Goal: Task Accomplishment & Management: Manage account settings

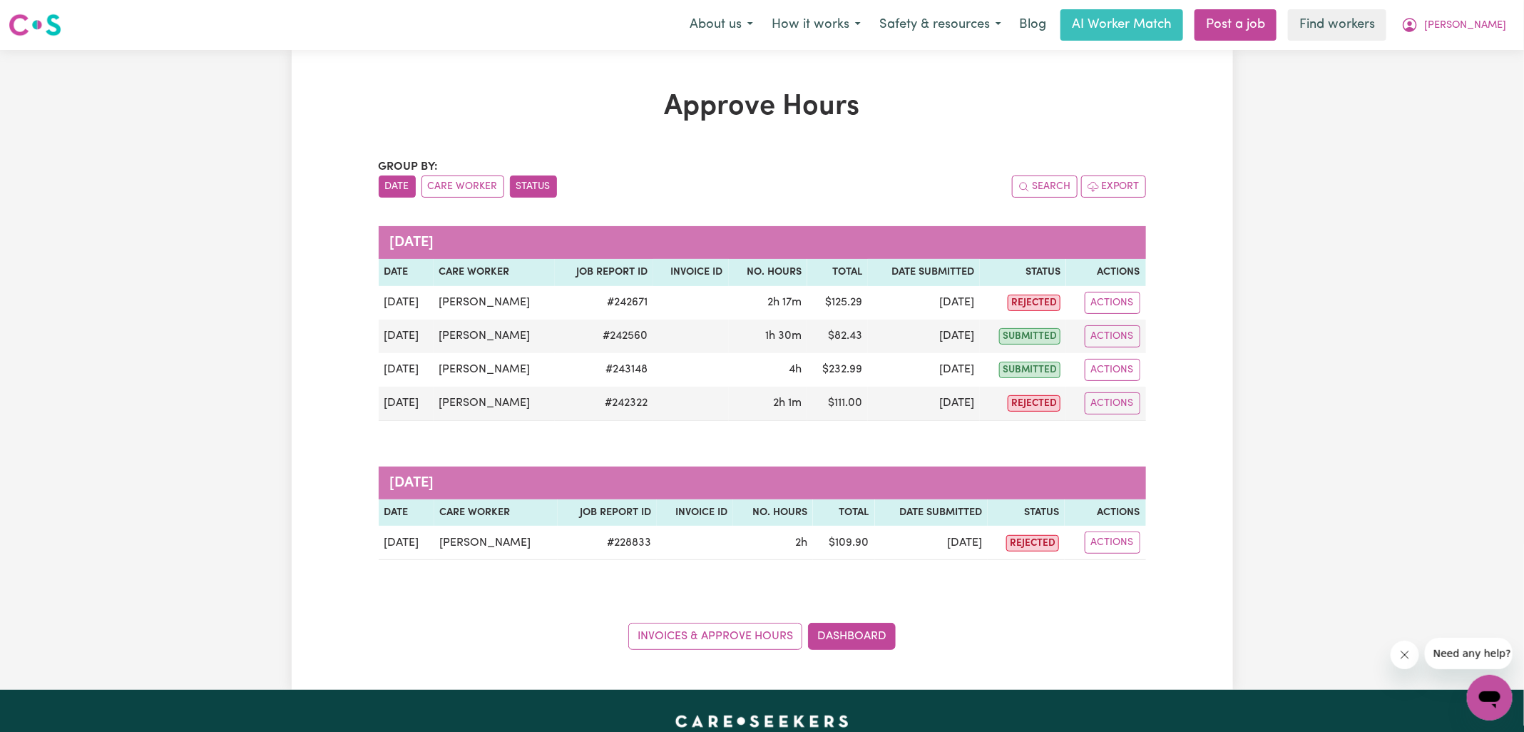
click at [517, 185] on button "Status" at bounding box center [533, 186] width 47 height 22
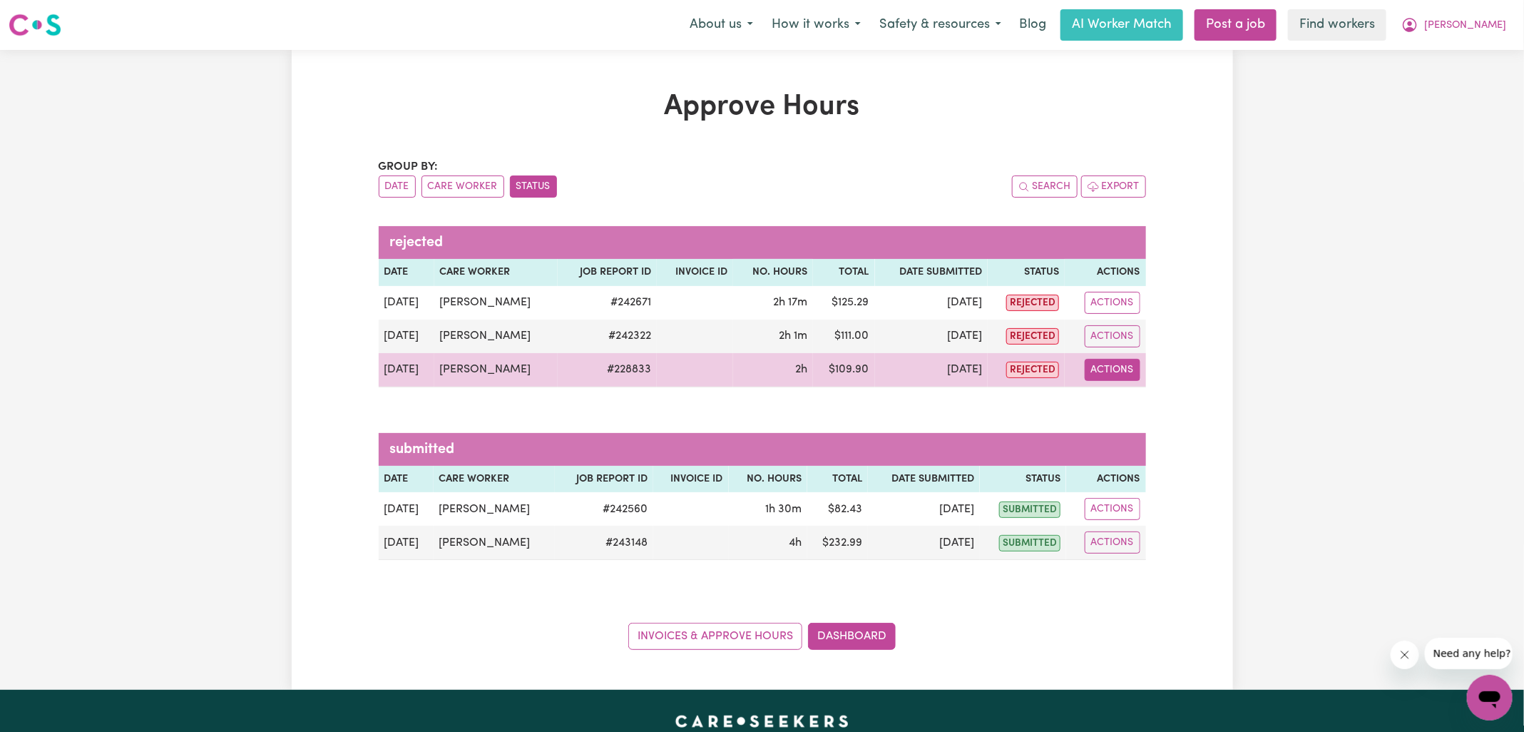
click at [1103, 360] on button "Actions" at bounding box center [1113, 370] width 56 height 22
click at [1140, 394] on link "View Job Report" at bounding box center [1149, 402] width 122 height 29
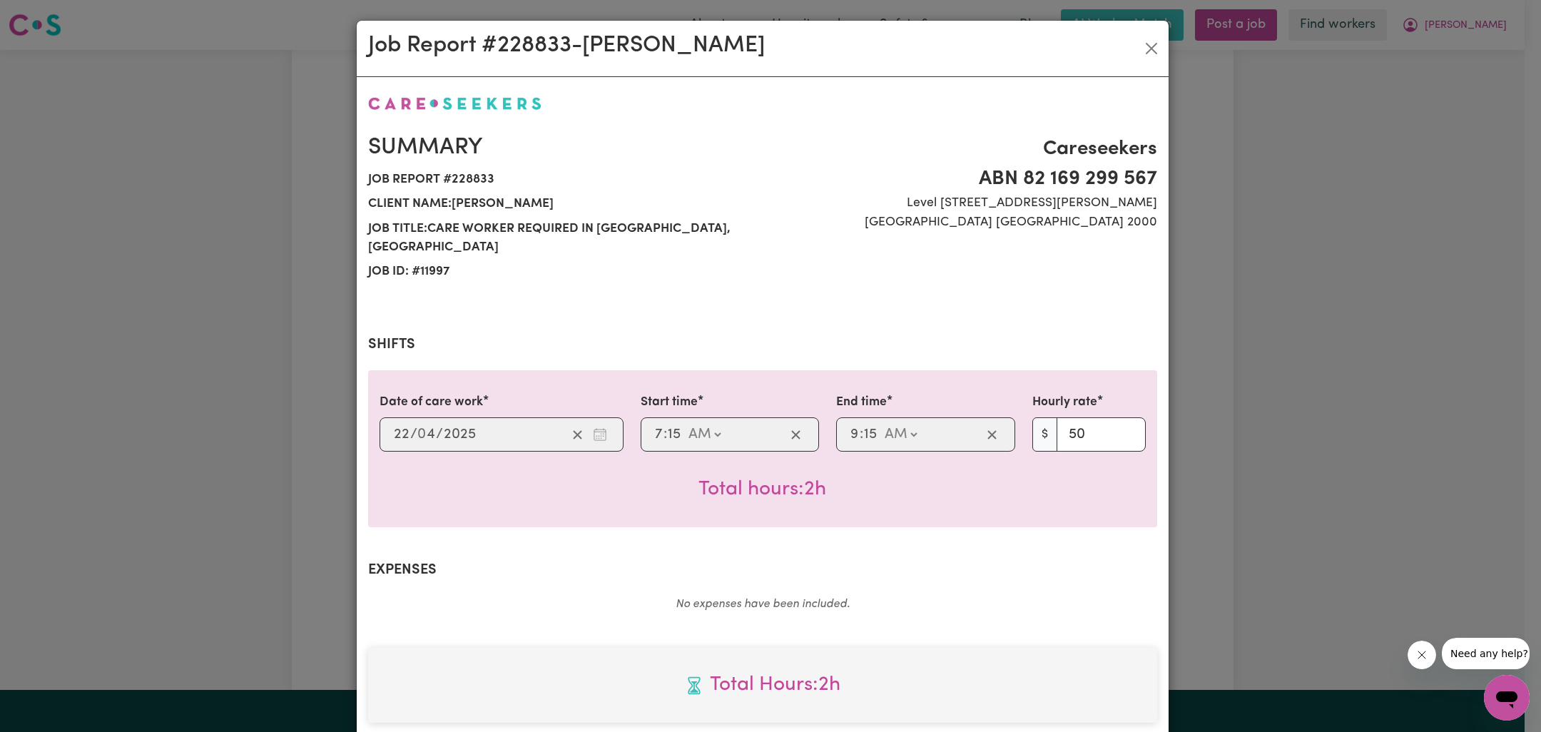
click at [1257, 404] on div "Job Report # 228833 - Lena Hughes Summary Job report # 228833 Client name: Grah…" at bounding box center [770, 366] width 1541 height 732
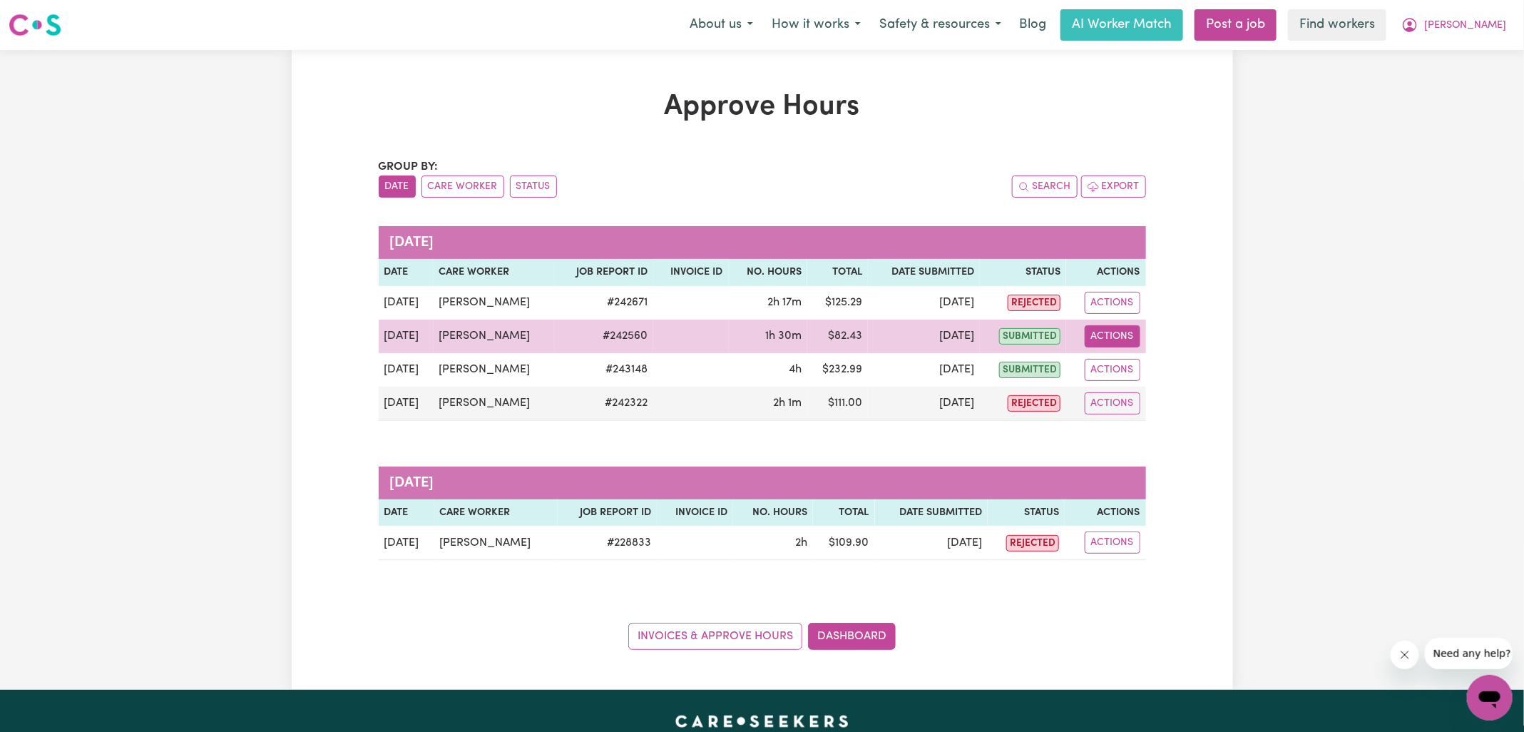
click at [1115, 343] on button "Actions" at bounding box center [1113, 336] width 56 height 22
click at [1145, 373] on link "View Job Report" at bounding box center [1149, 368] width 122 height 29
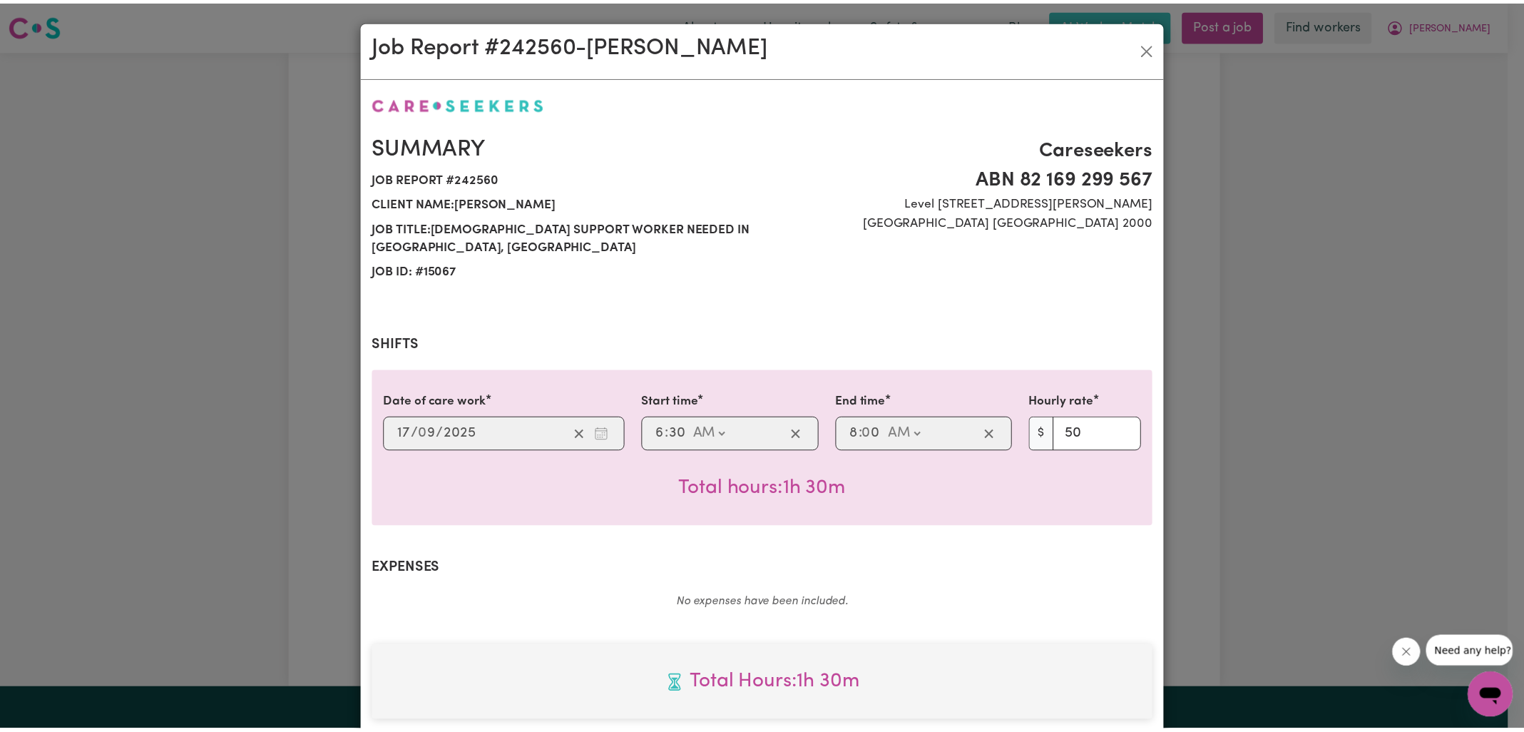
scroll to position [366, 0]
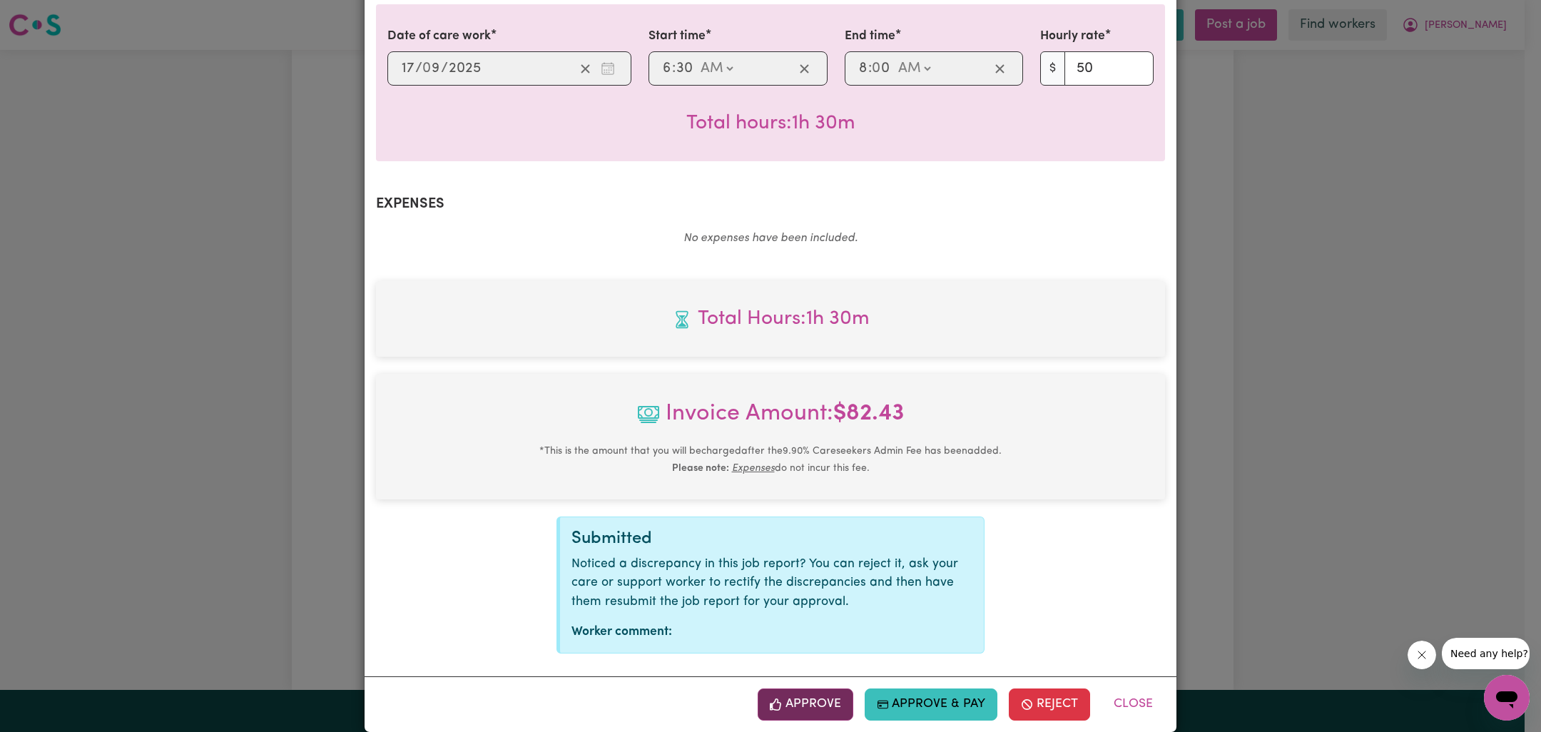
click at [816, 688] on button "Approve" at bounding box center [805, 703] width 96 height 31
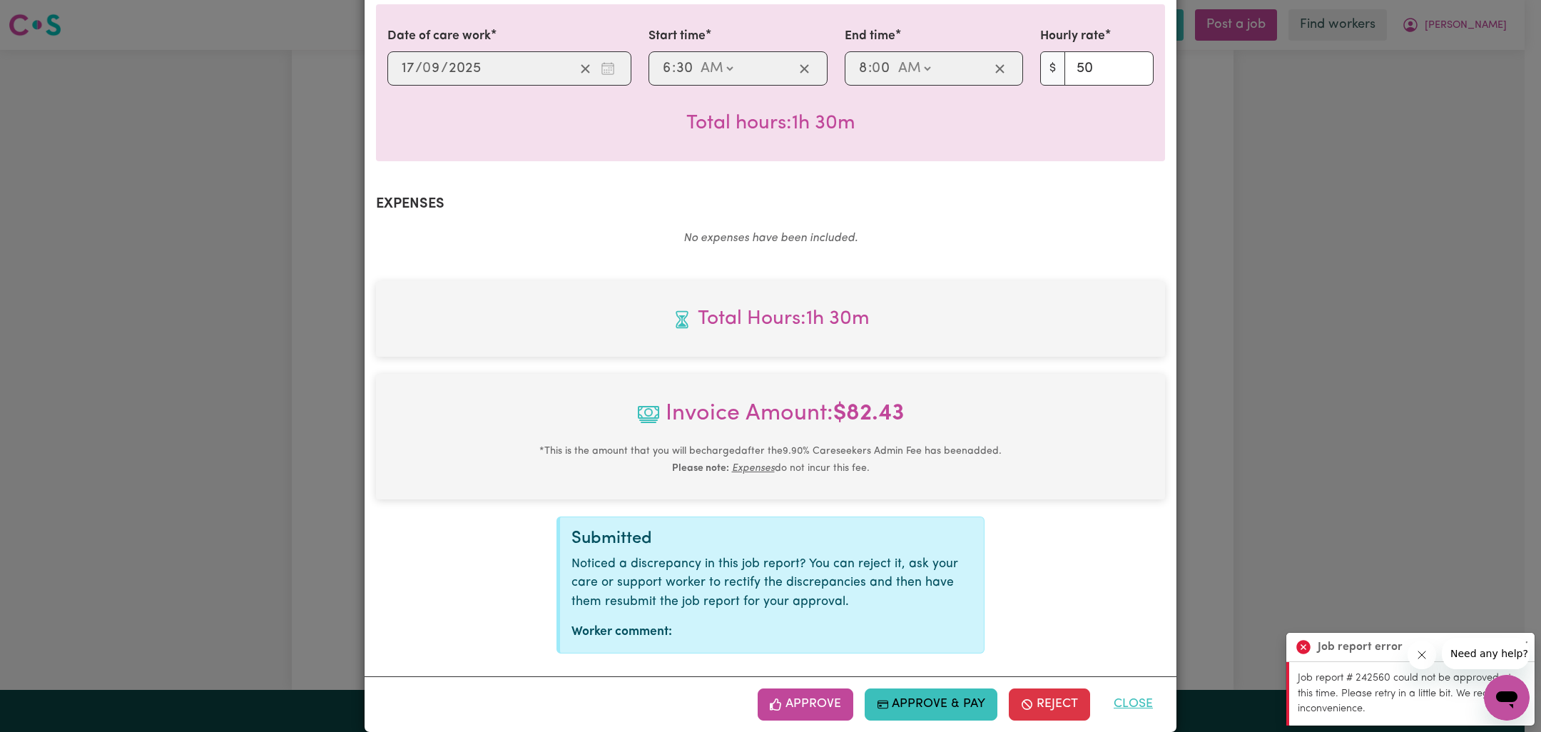
click at [1139, 688] on button "Close" at bounding box center [1132, 703] width 63 height 31
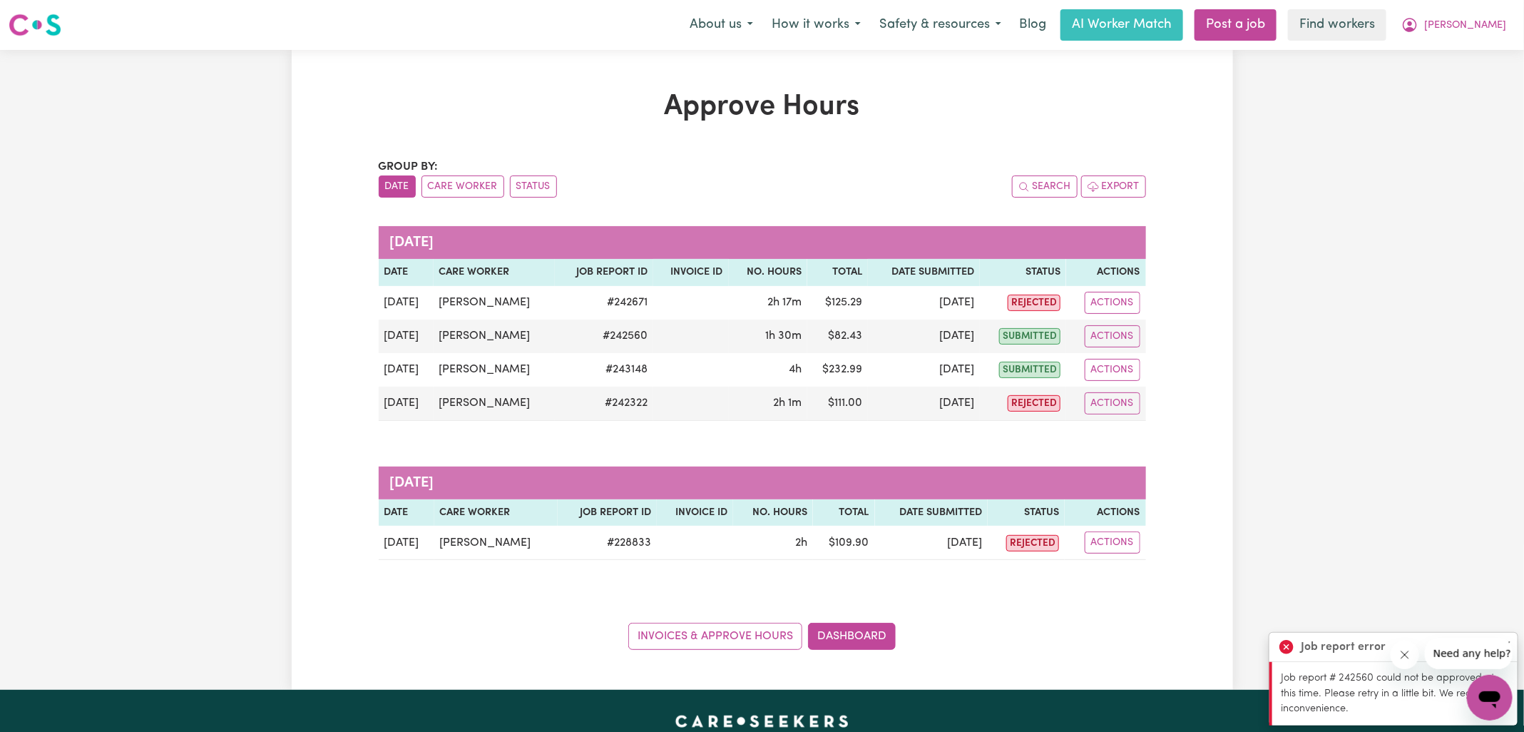
click at [1286, 431] on div "Approve Hours Group by: Date Care Worker Status Search Export [DATE] Date Care …" at bounding box center [762, 370] width 1524 height 640
click at [1490, 23] on span "[PERSON_NAME]" at bounding box center [1465, 26] width 82 height 16
click at [1479, 61] on link "My Dashboard" at bounding box center [1458, 55] width 113 height 27
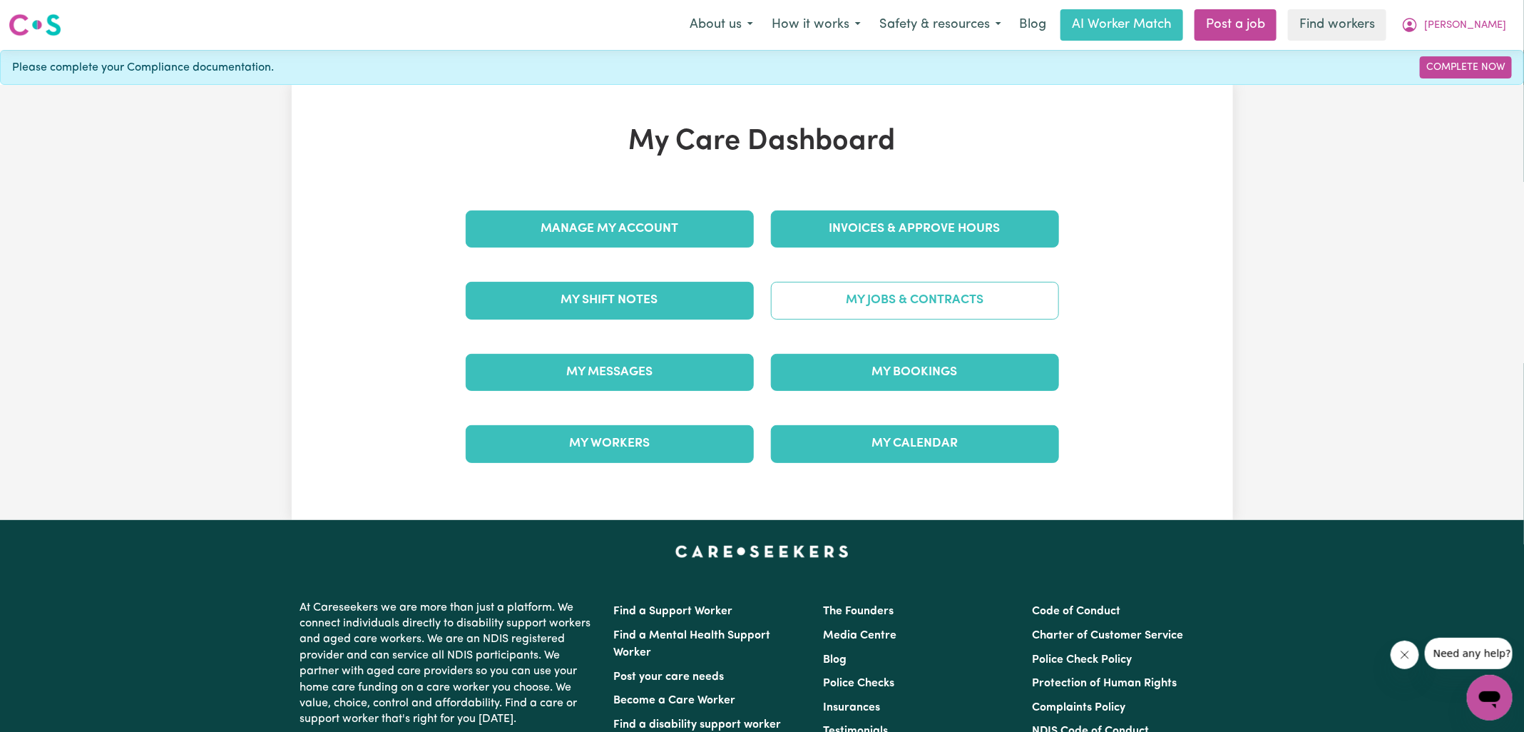
click at [946, 297] on link "My Jobs & Contracts" at bounding box center [915, 300] width 288 height 37
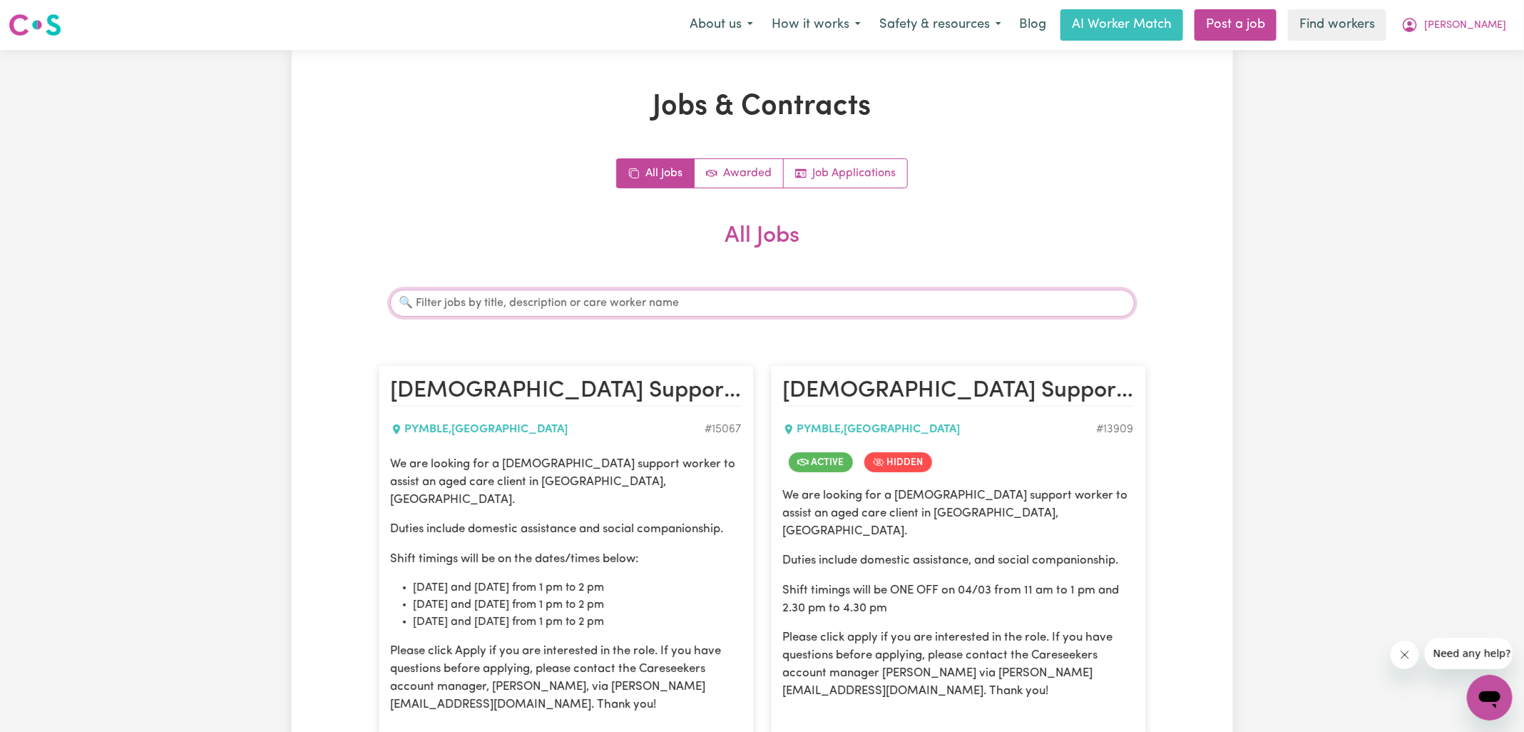
click at [530, 305] on input "Search jobs" at bounding box center [762, 303] width 745 height 27
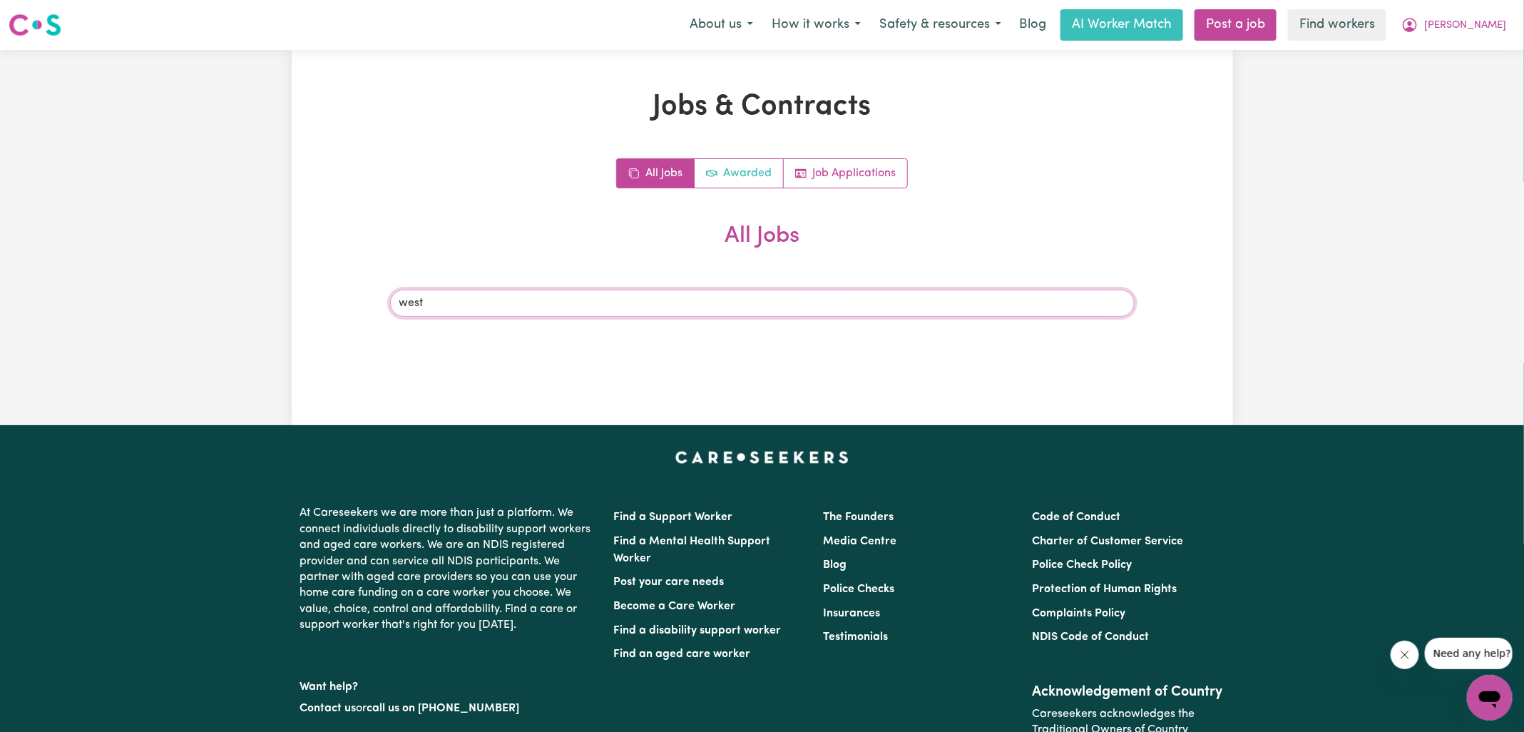
type input "west"
click at [742, 179] on link "Awarded" at bounding box center [739, 173] width 89 height 29
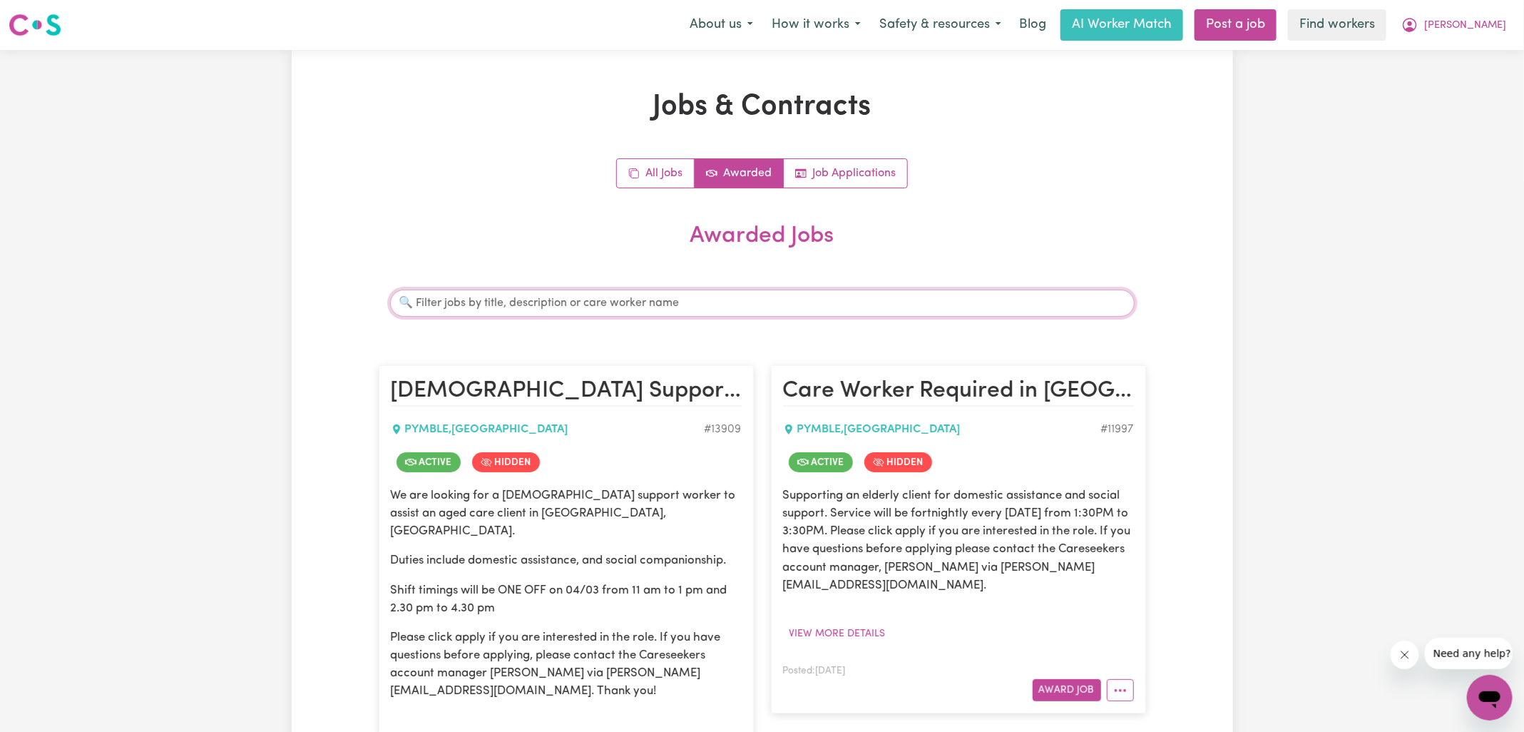
click at [638, 300] on input "Search jobs" at bounding box center [762, 303] width 745 height 27
type input "cel"
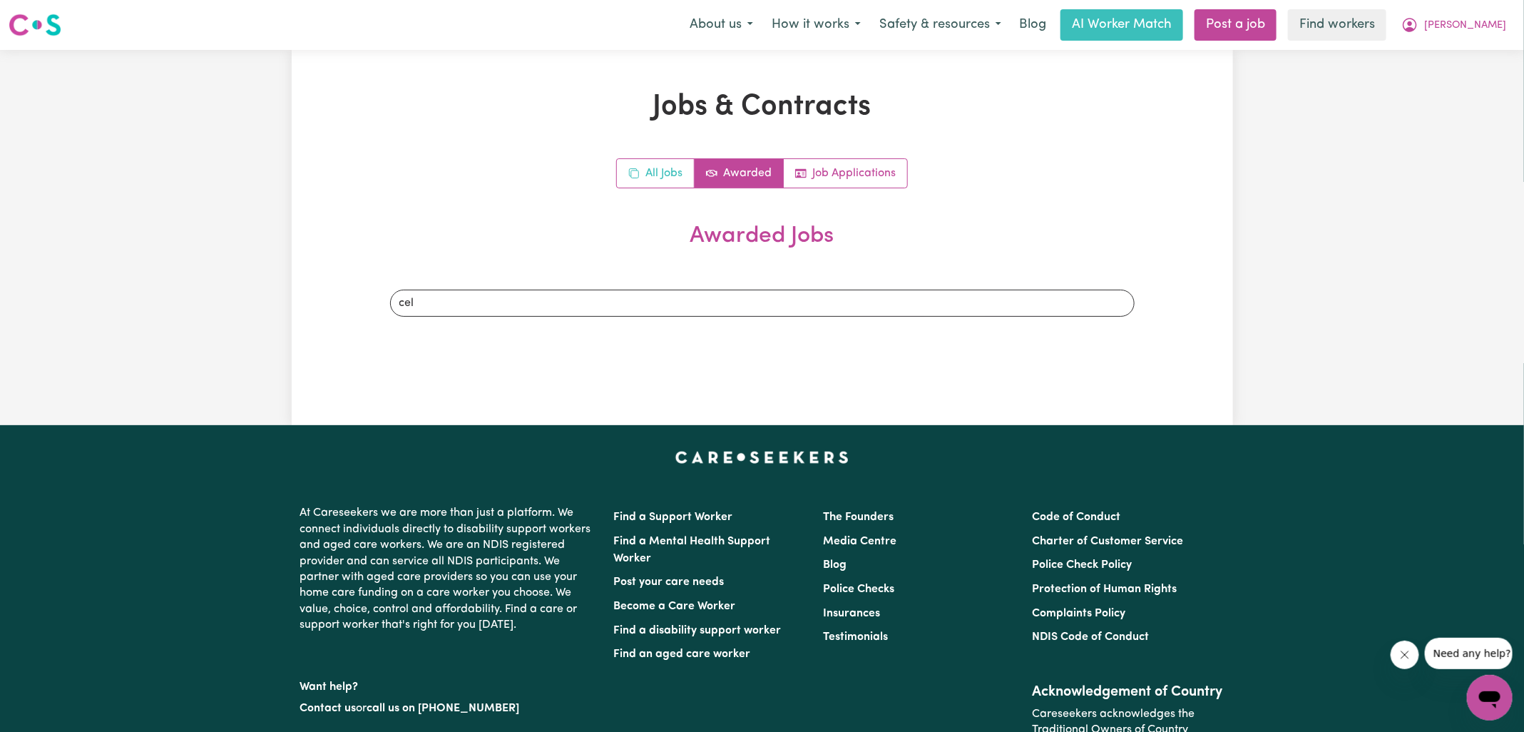
click at [656, 170] on link "All Jobs" at bounding box center [656, 173] width 78 height 29
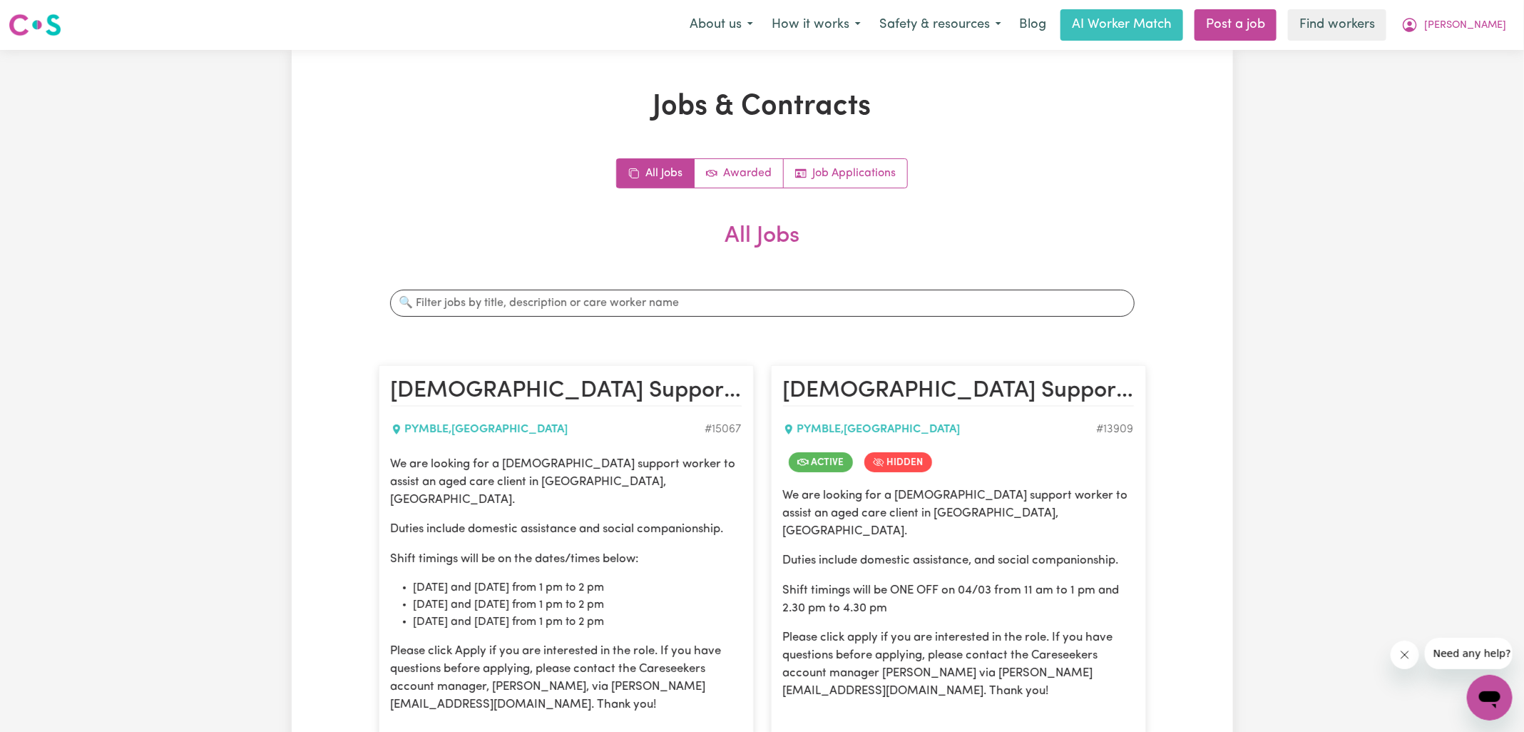
click at [562, 288] on div "Search jobs" at bounding box center [762, 303] width 767 height 50
click at [564, 302] on input "Search jobs" at bounding box center [762, 303] width 745 height 27
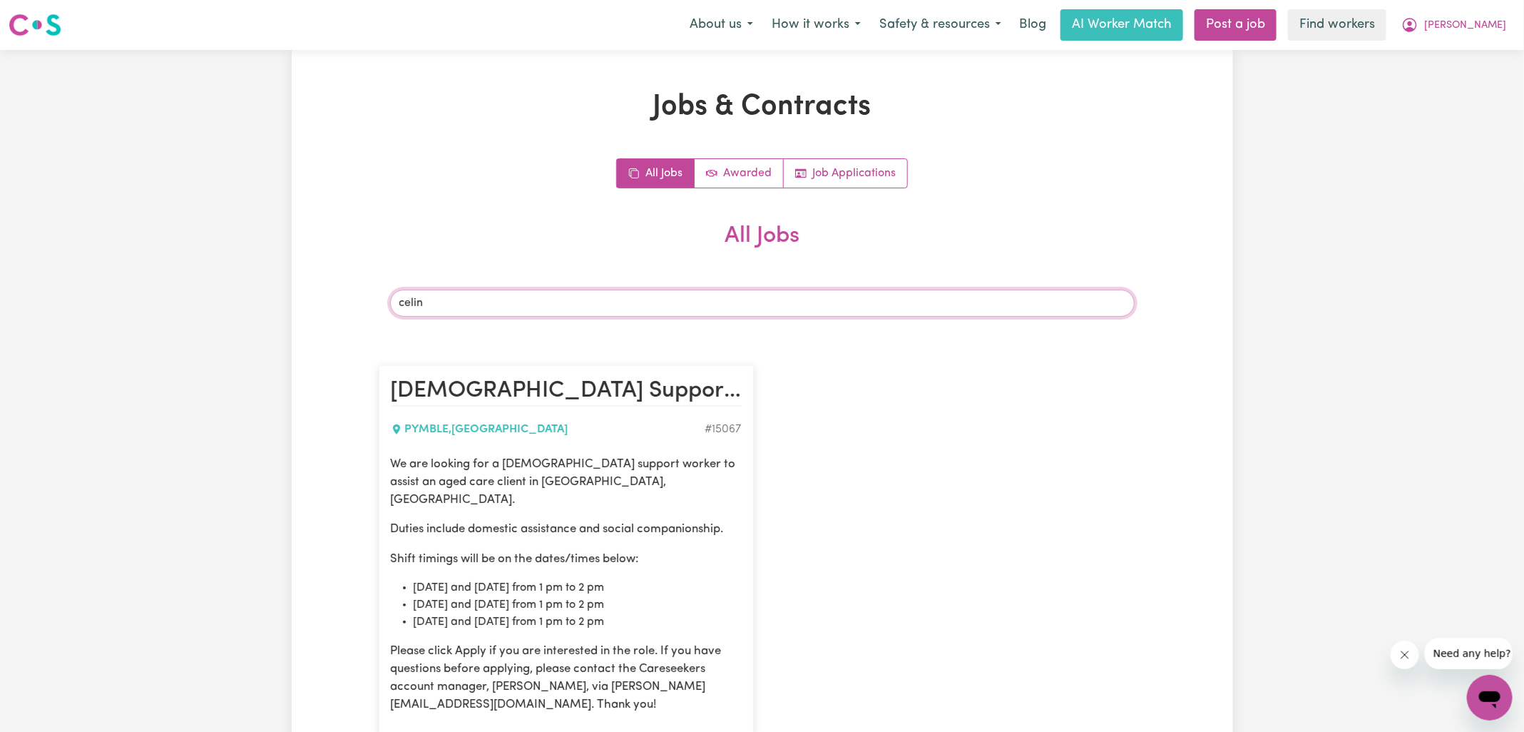
type input "celin"
click at [897, 465] on div "[DEMOGRAPHIC_DATA] Support Worker Needed In [GEOGRAPHIC_DATA], [GEOGRAPHIC_DATA…" at bounding box center [762, 599] width 785 height 496
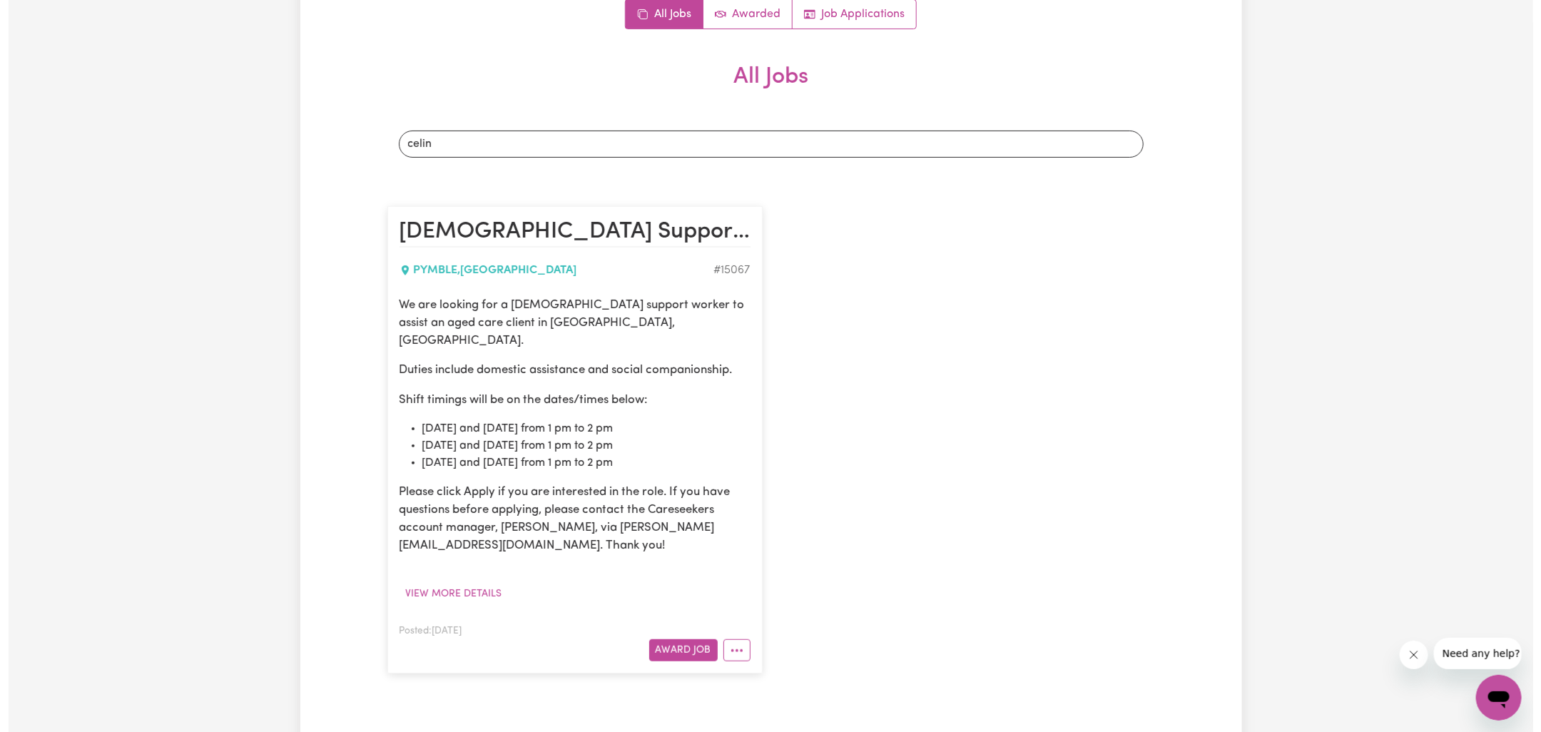
scroll to position [356, 0]
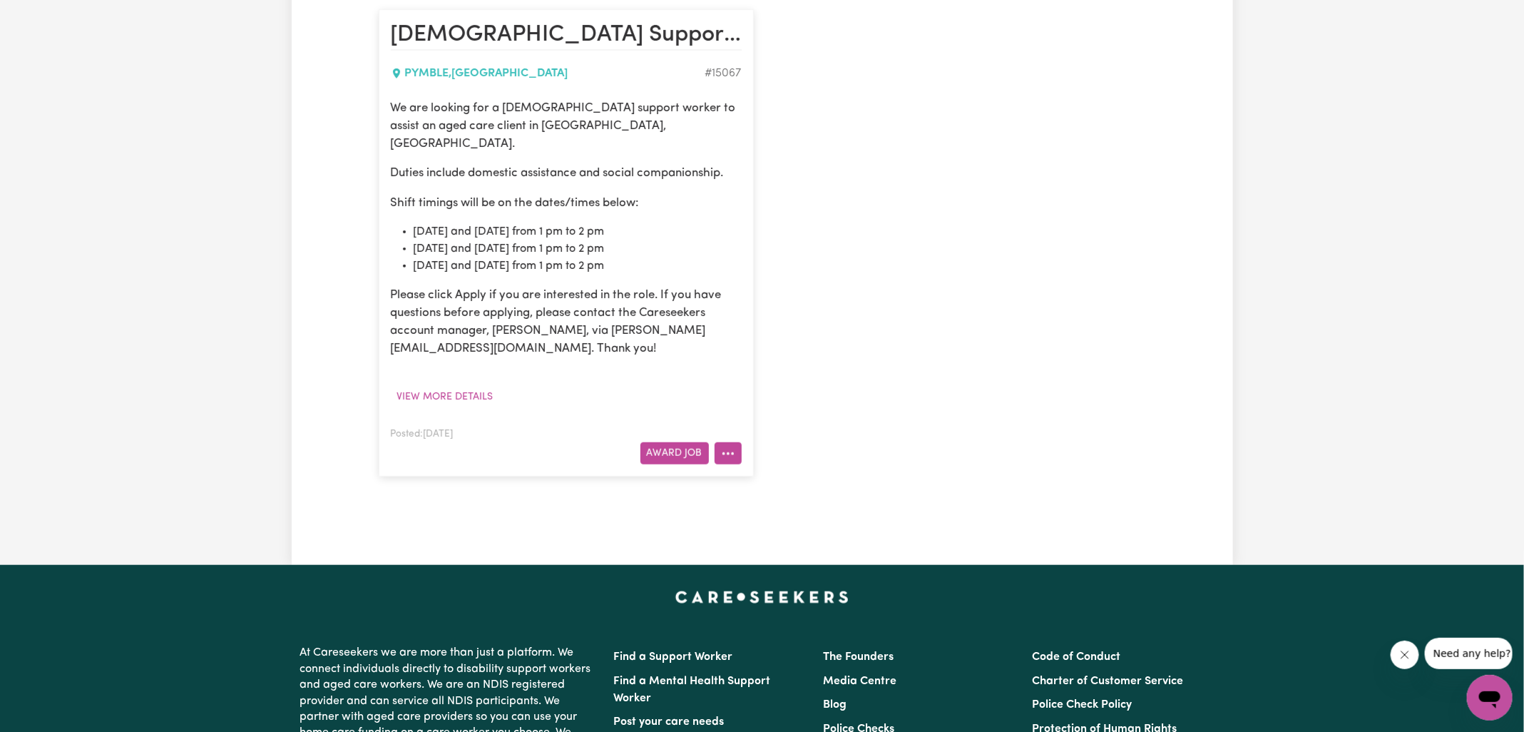
click at [725, 446] on icon "More options" at bounding box center [728, 453] width 14 height 14
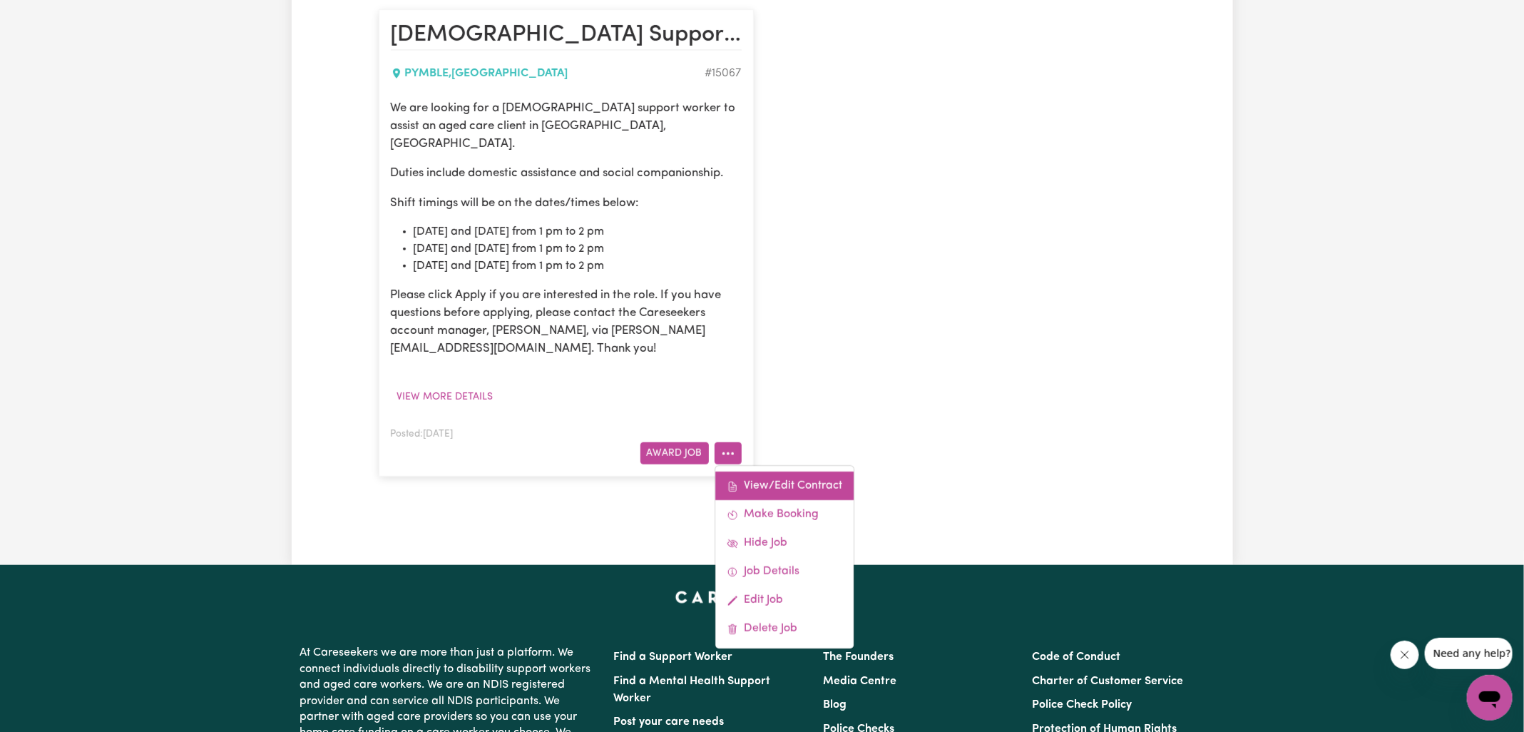
click at [806, 472] on link "View/Edit Contract" at bounding box center [784, 486] width 138 height 29
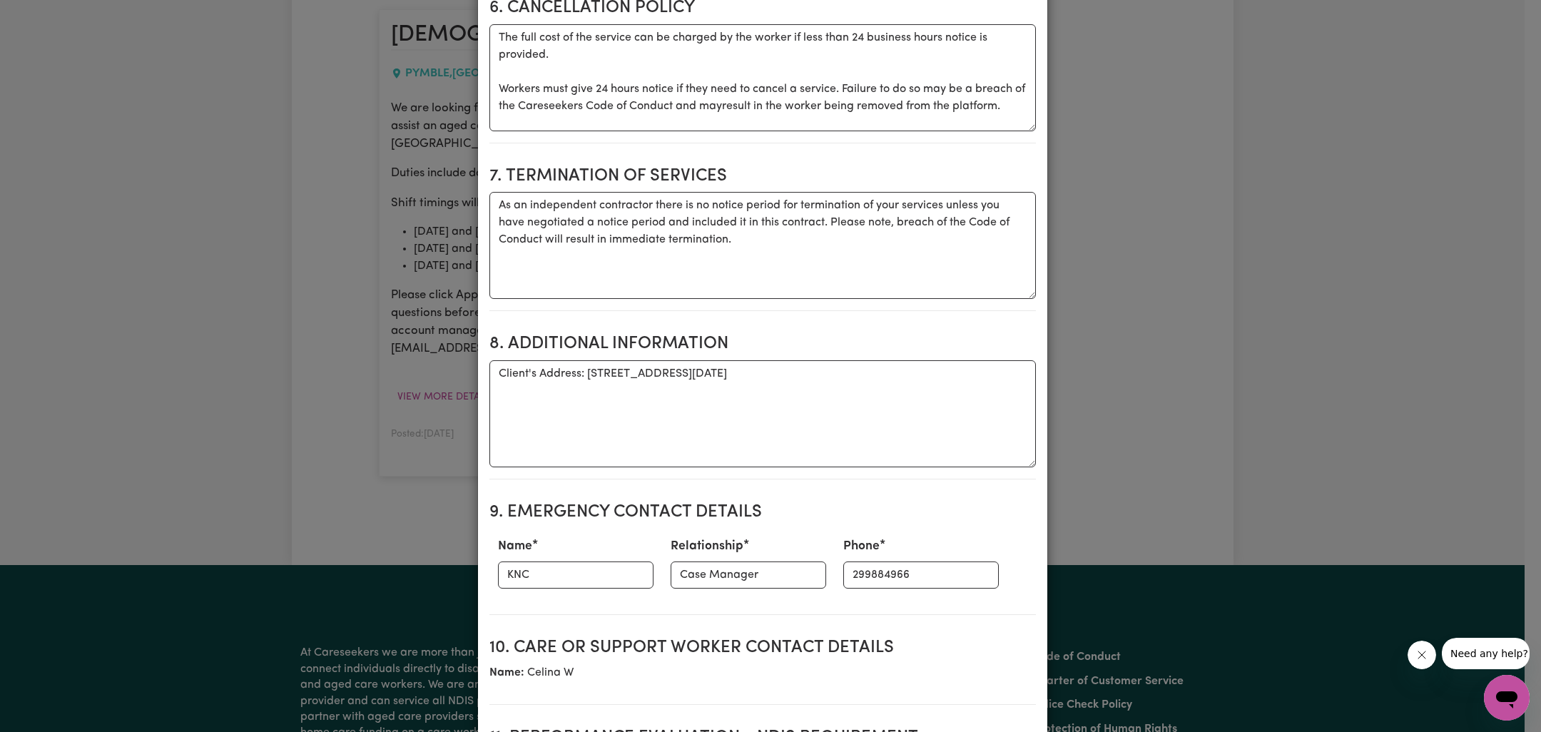
scroll to position [1732, 0]
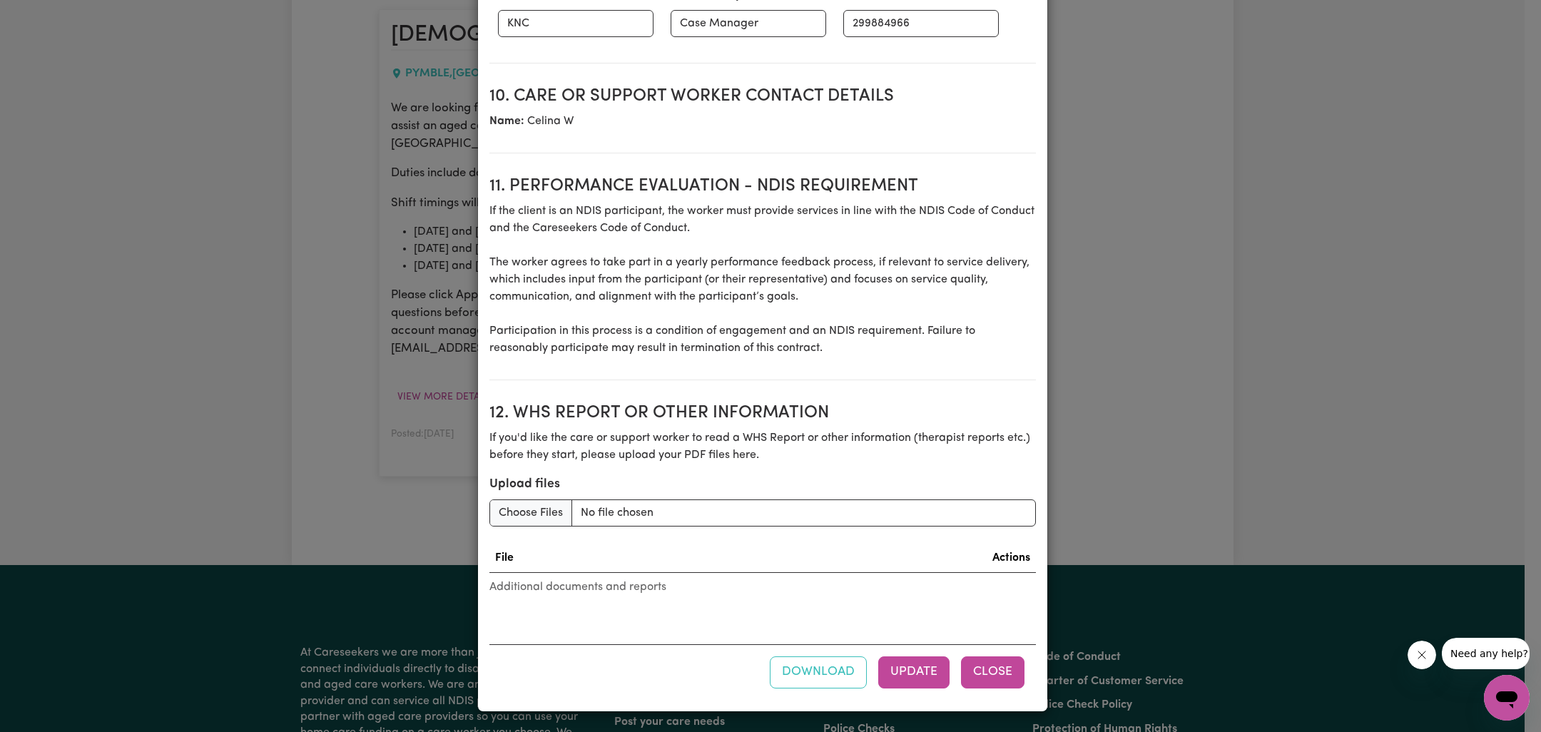
click at [999, 661] on button "Close" at bounding box center [992, 671] width 63 height 31
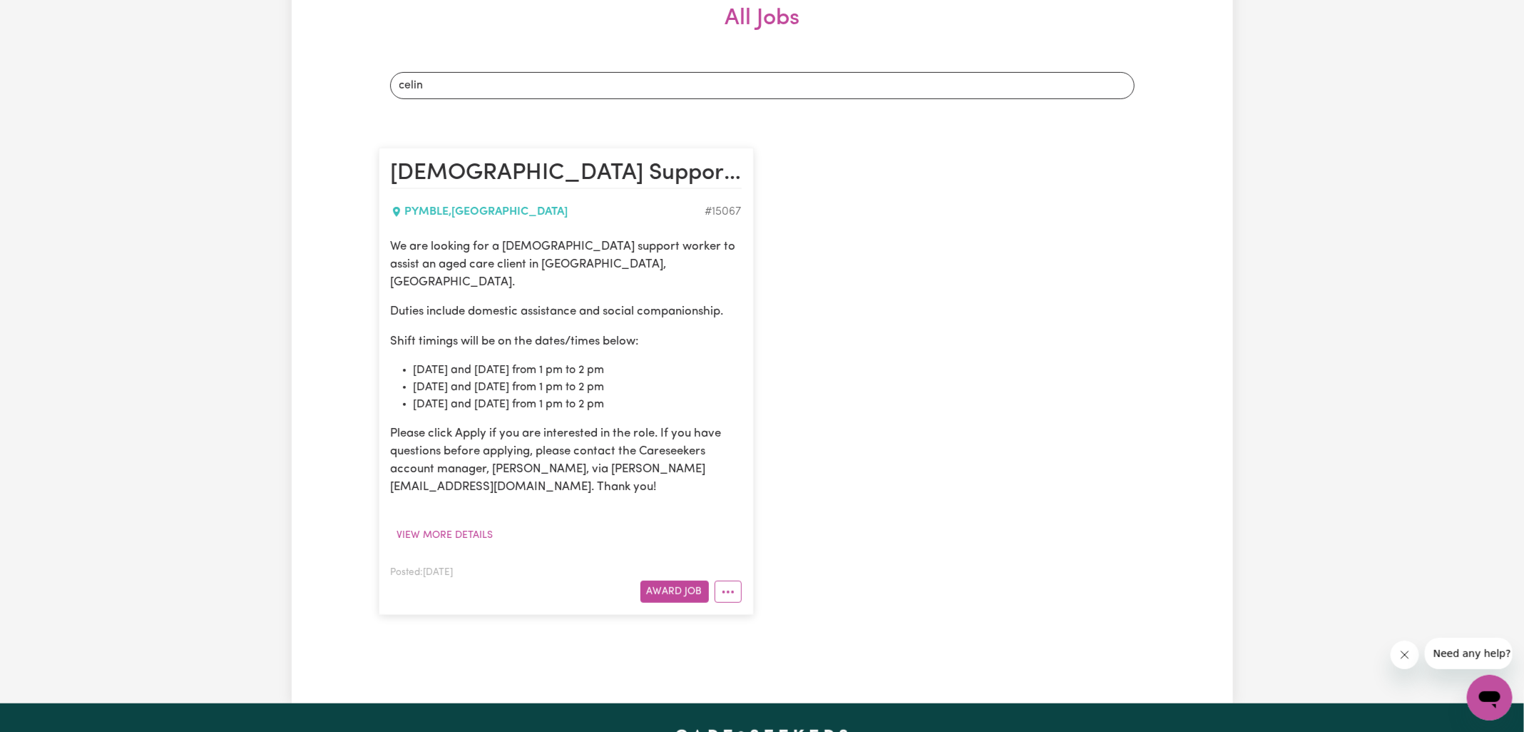
scroll to position [286, 0]
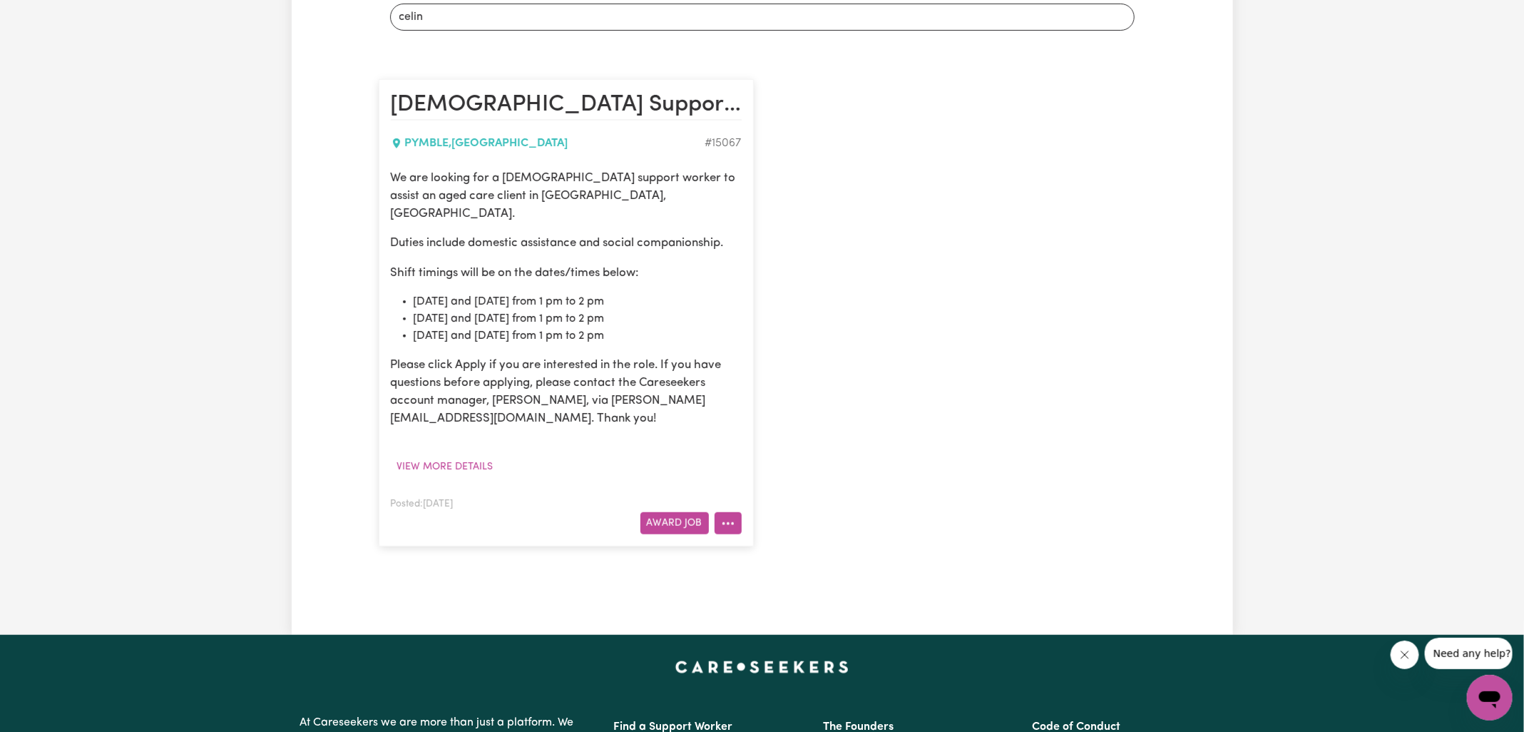
click at [737, 512] on button "More options" at bounding box center [728, 523] width 27 height 22
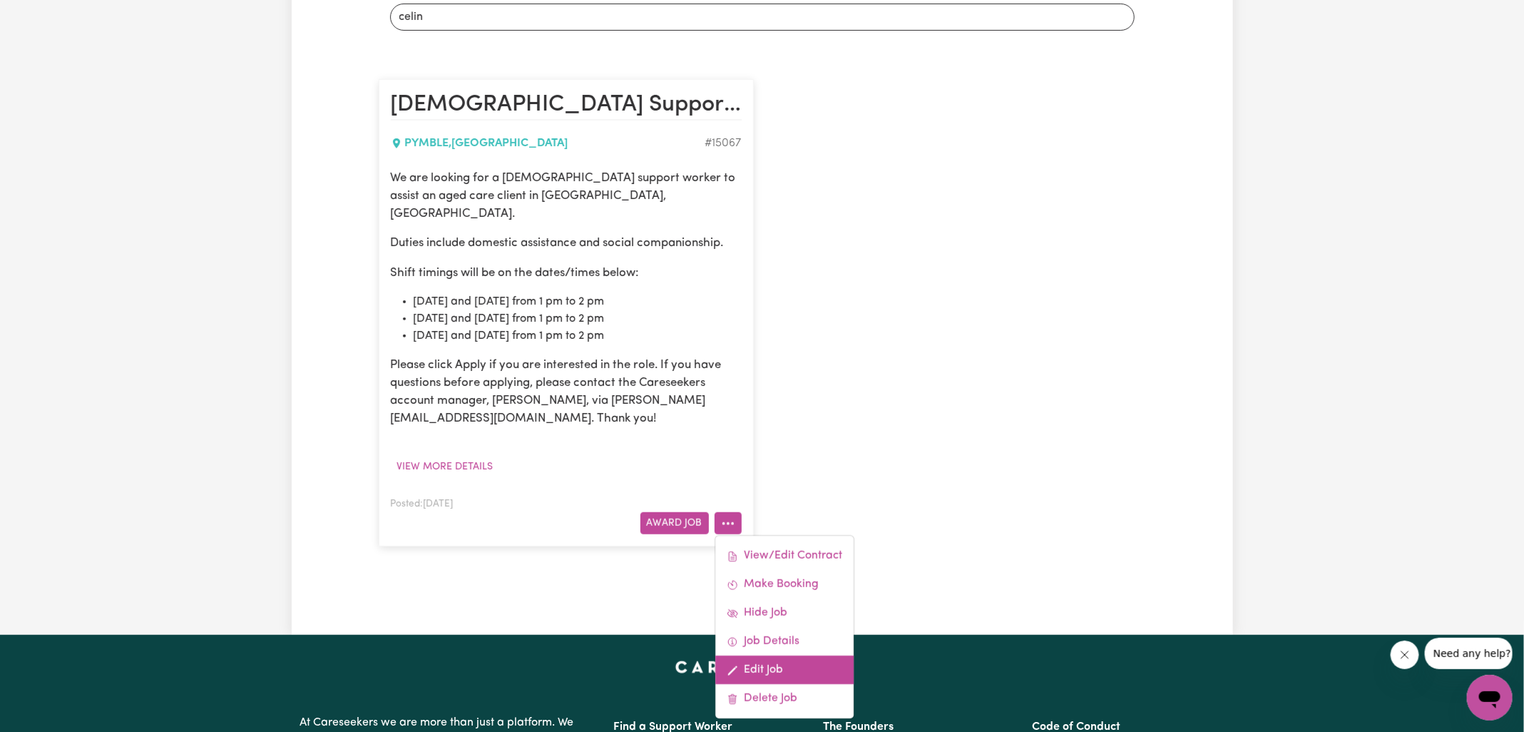
click at [752, 656] on link "Edit Job" at bounding box center [784, 670] width 138 height 29
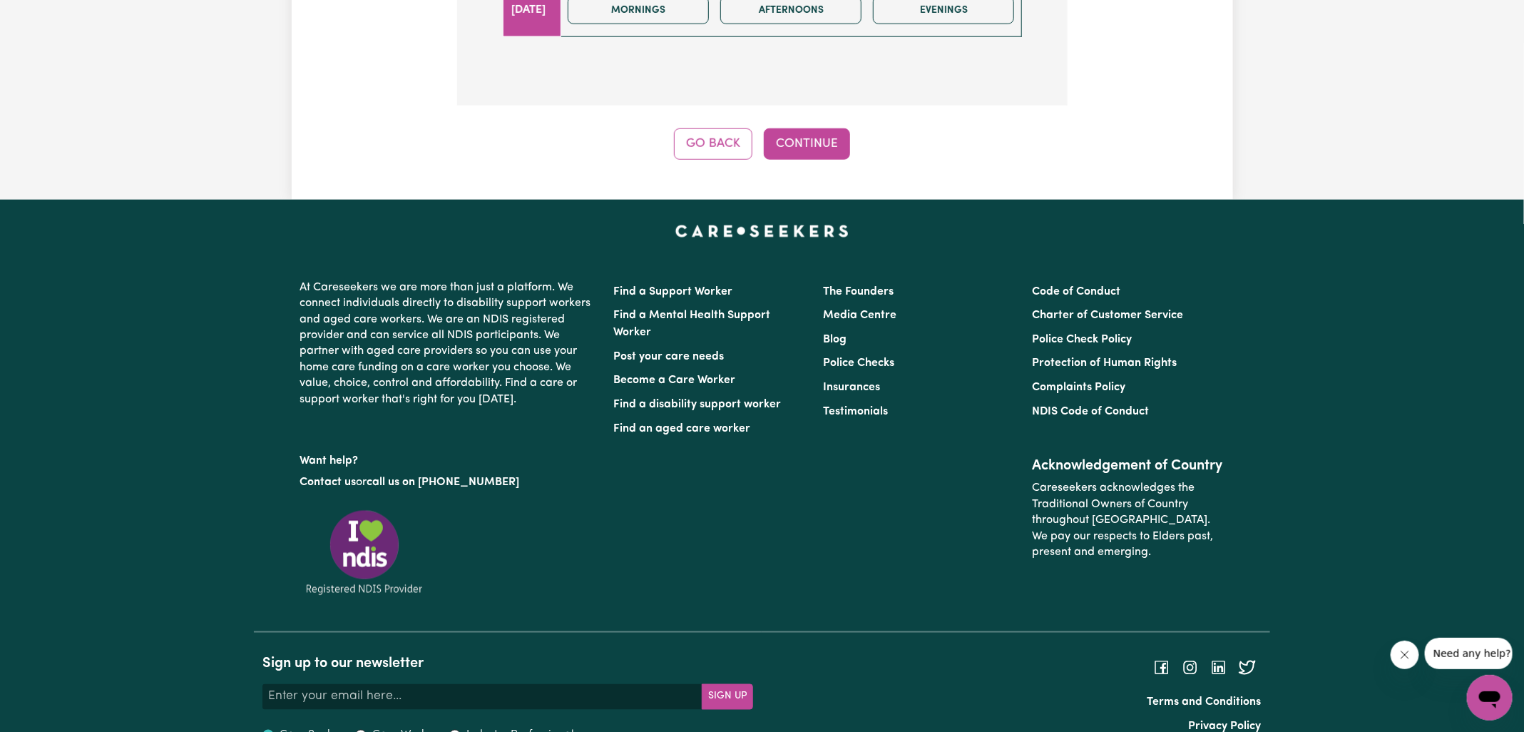
scroll to position [608, 0]
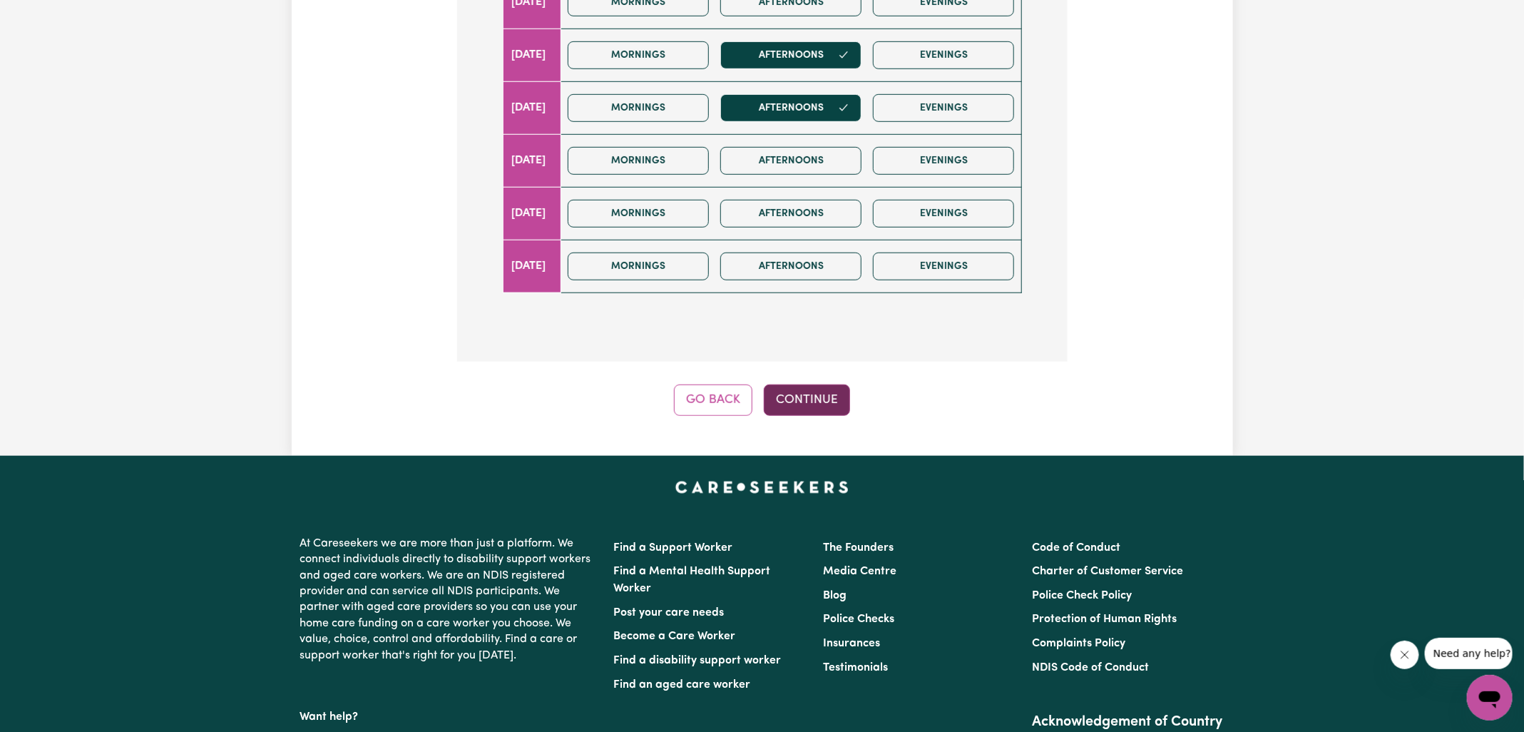
click at [823, 384] on button "Continue" at bounding box center [807, 399] width 86 height 31
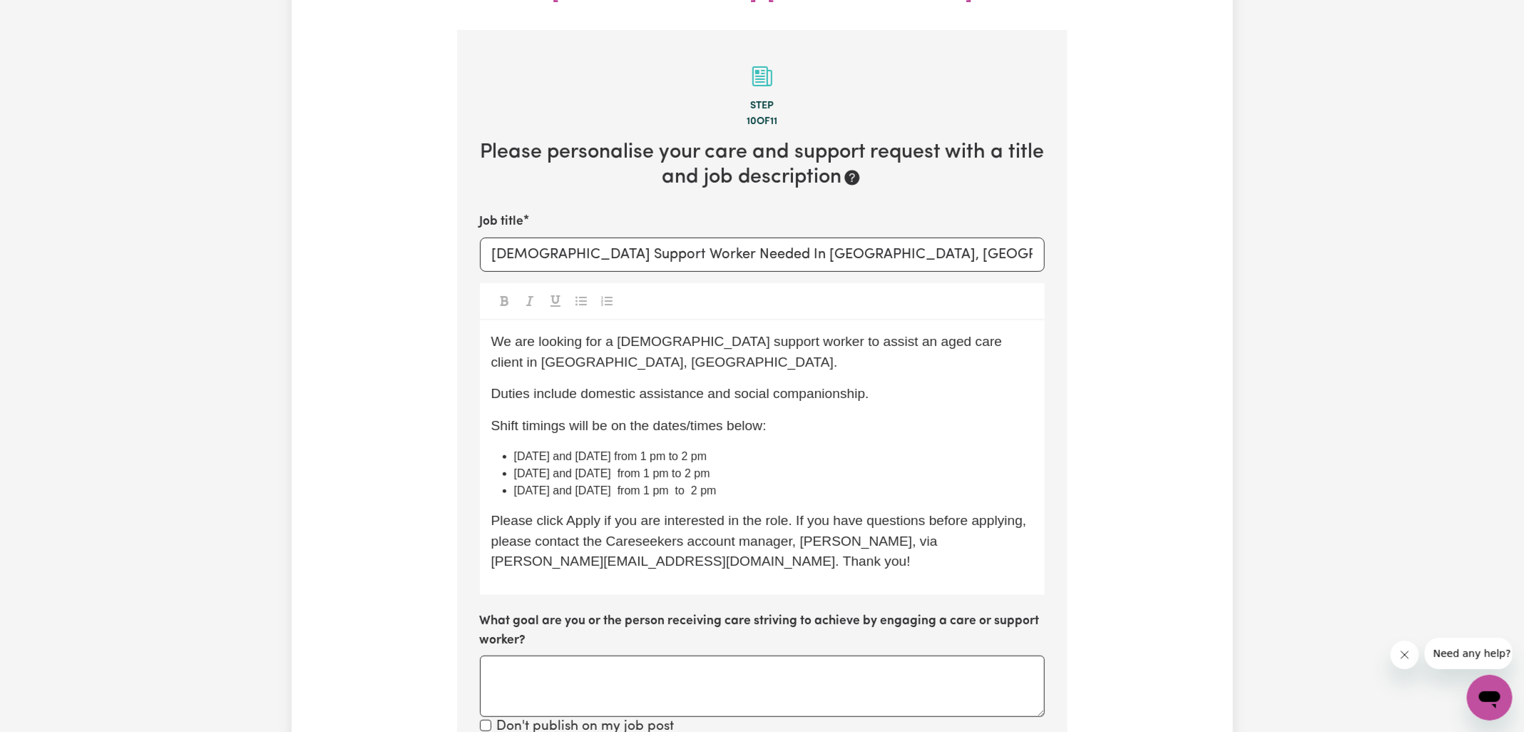
scroll to position [0, 0]
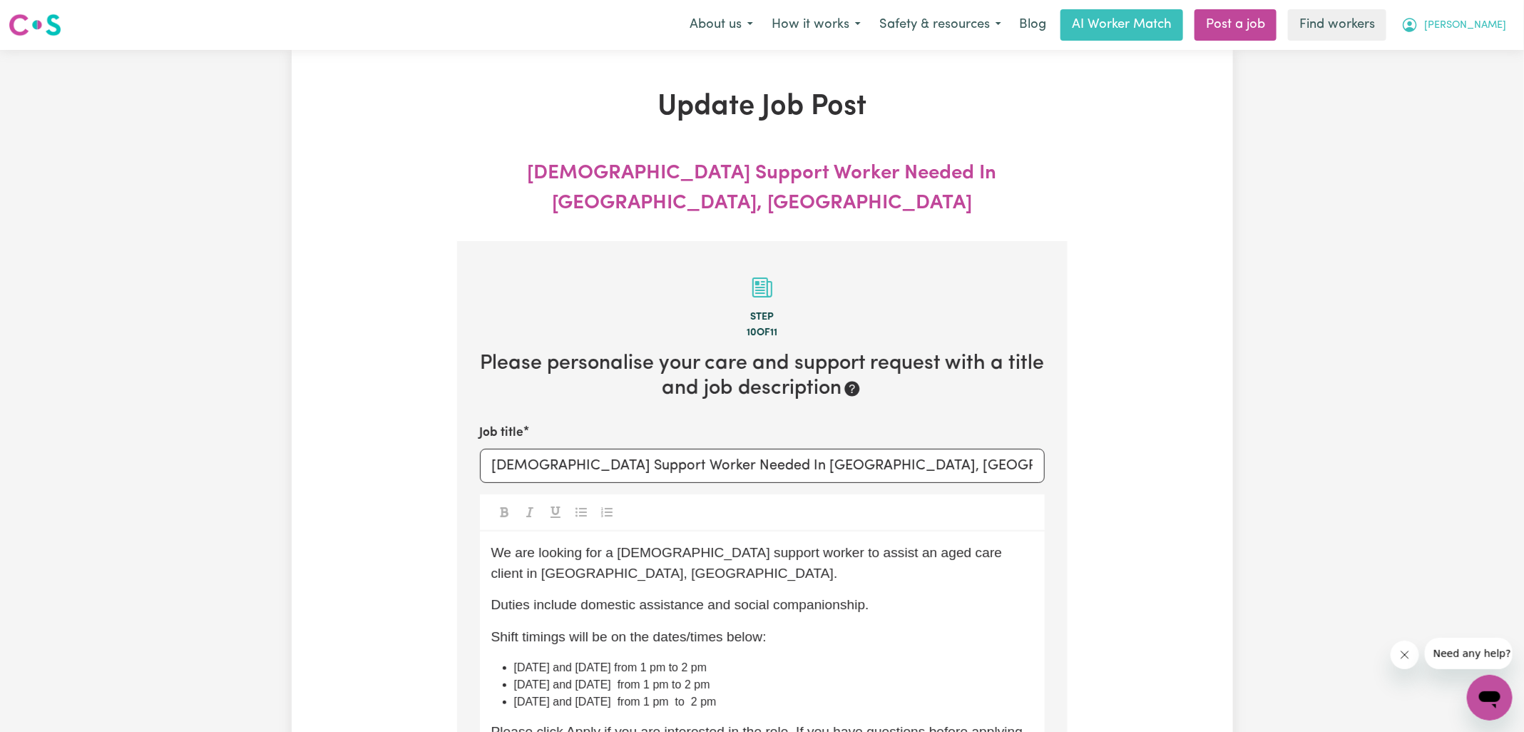
click at [1419, 29] on icon "My Account" at bounding box center [1410, 24] width 17 height 17
click at [1446, 88] on link "Logout" at bounding box center [1458, 81] width 113 height 27
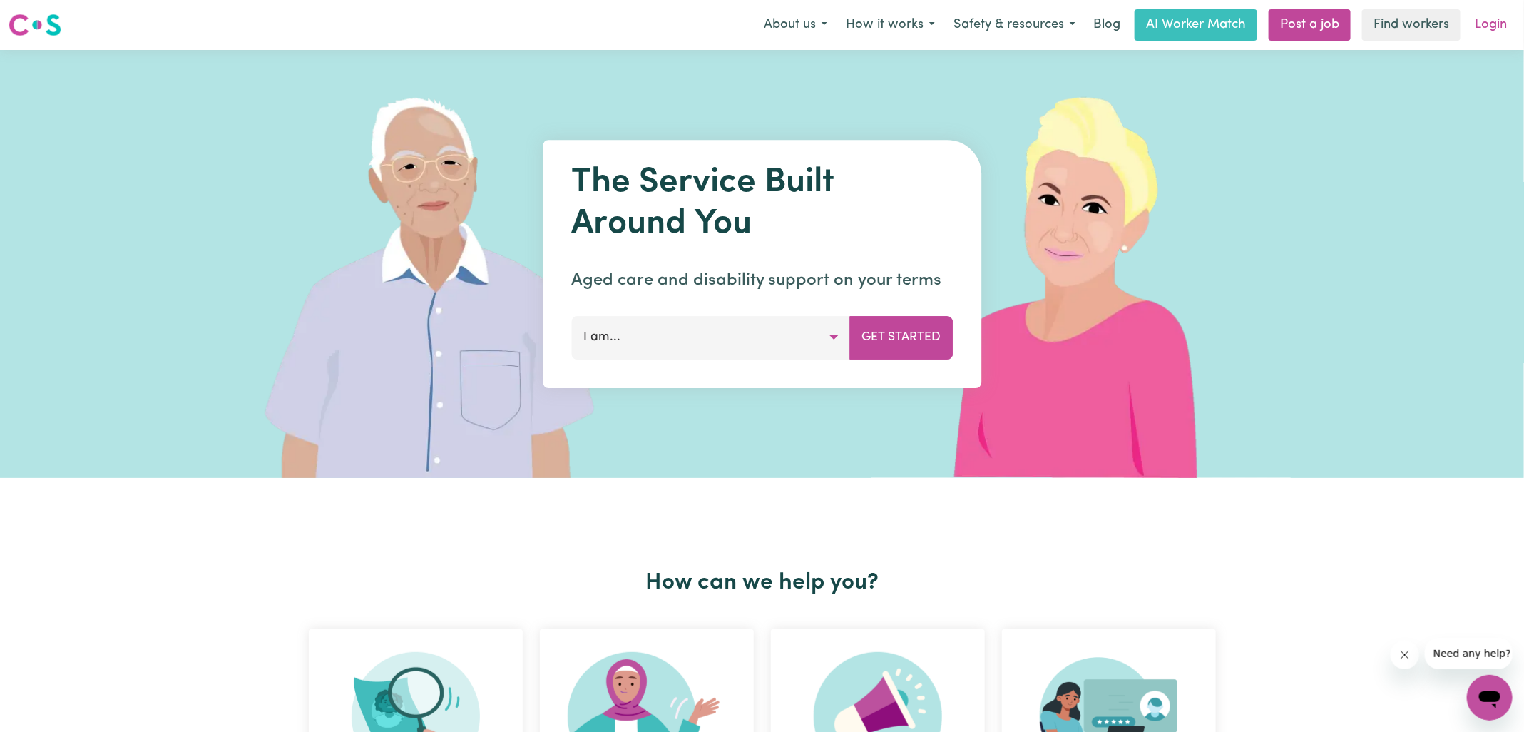
click at [1487, 25] on link "Login" at bounding box center [1490, 24] width 49 height 31
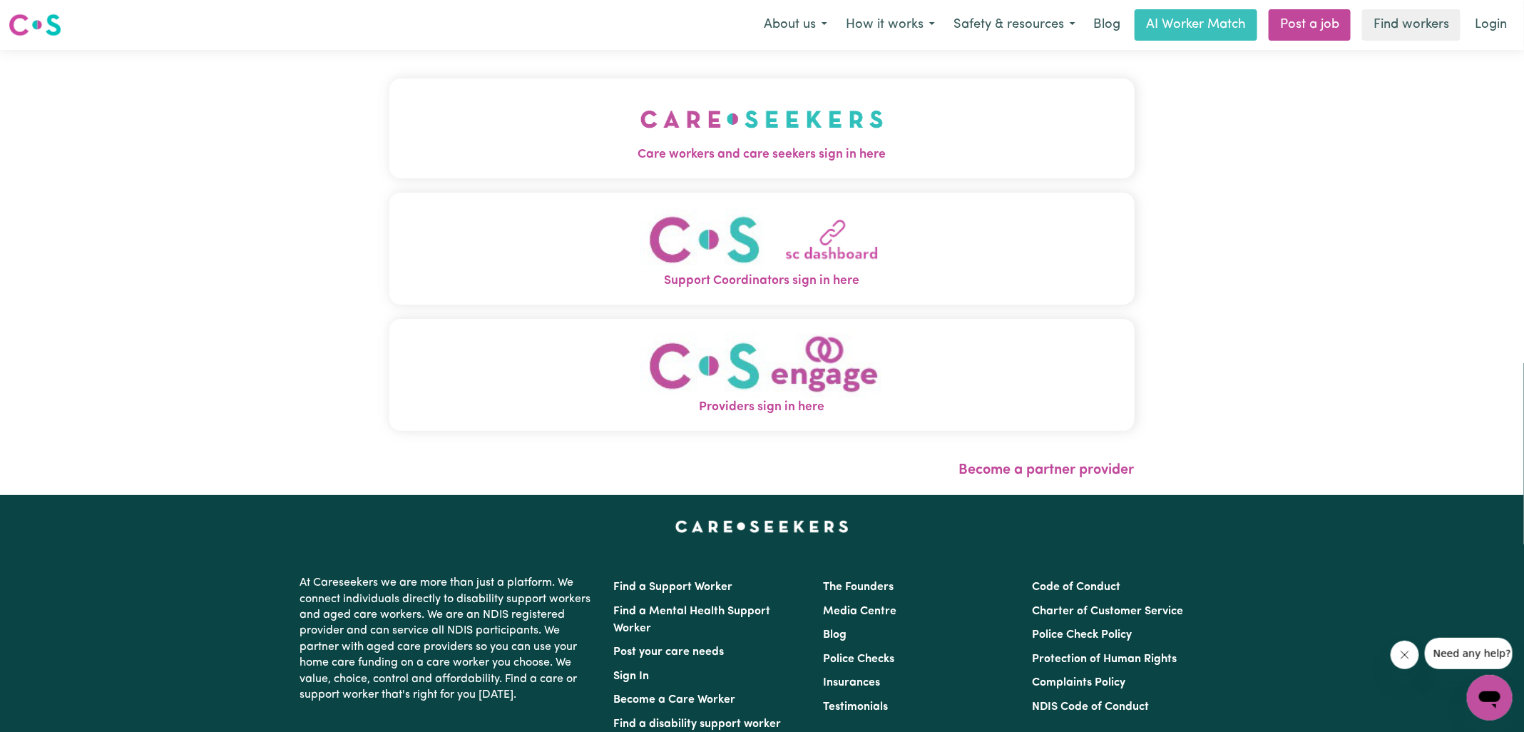
click at [578, 121] on button "Care workers and care seekers sign in here" at bounding box center [761, 128] width 745 height 100
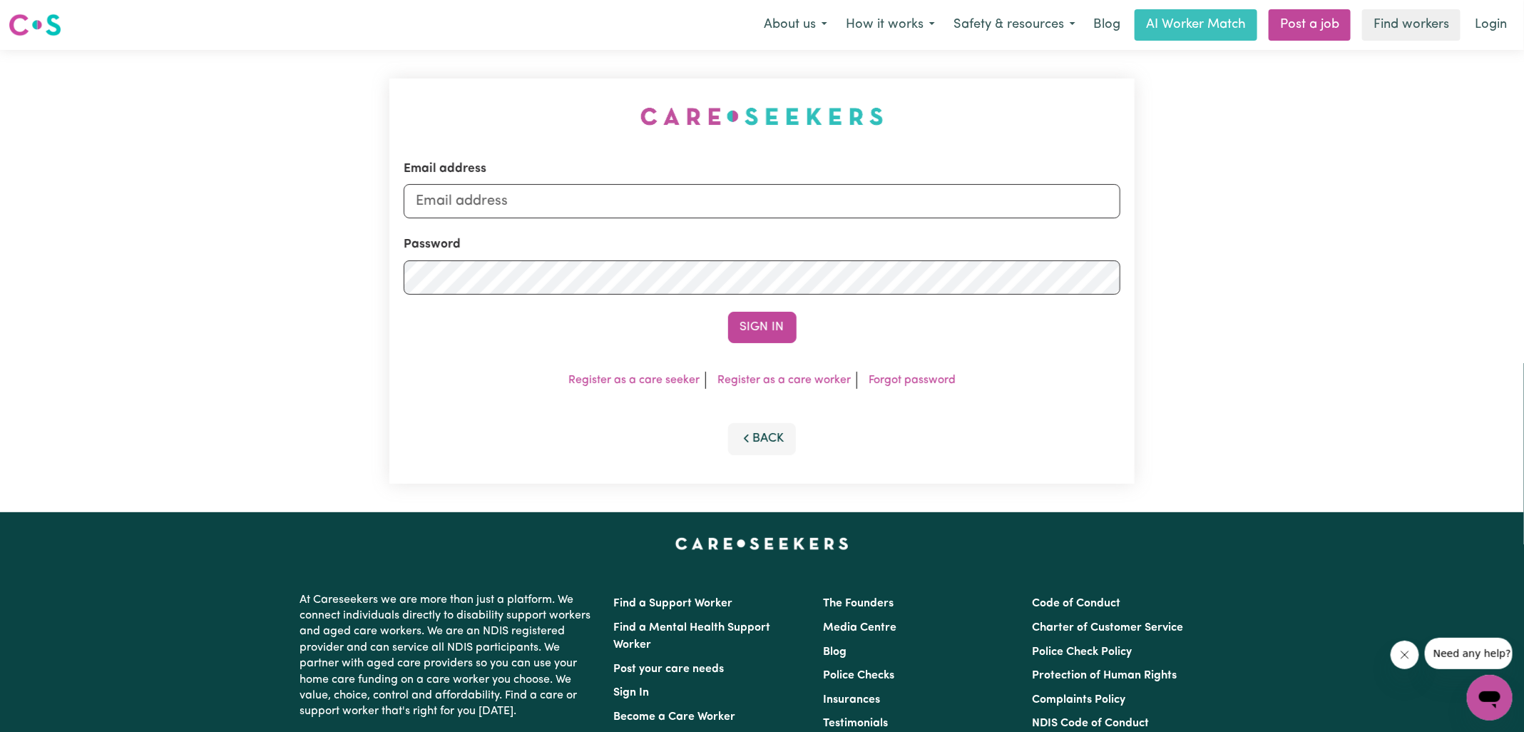
type input "[EMAIL_ADDRESS][DOMAIN_NAME]"
click at [759, 325] on button "Sign In" at bounding box center [762, 327] width 68 height 31
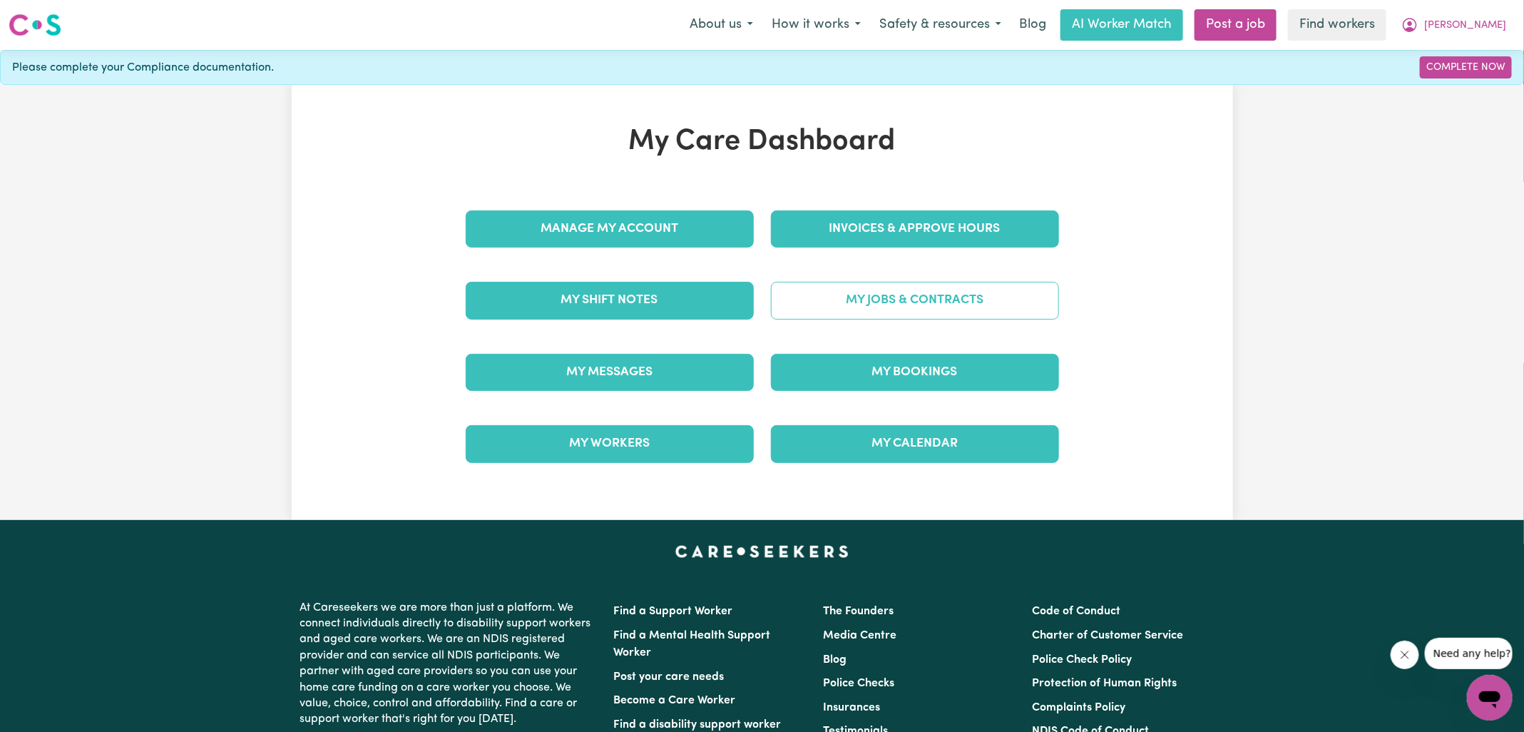
click at [834, 302] on link "My Jobs & Contracts" at bounding box center [915, 300] width 288 height 37
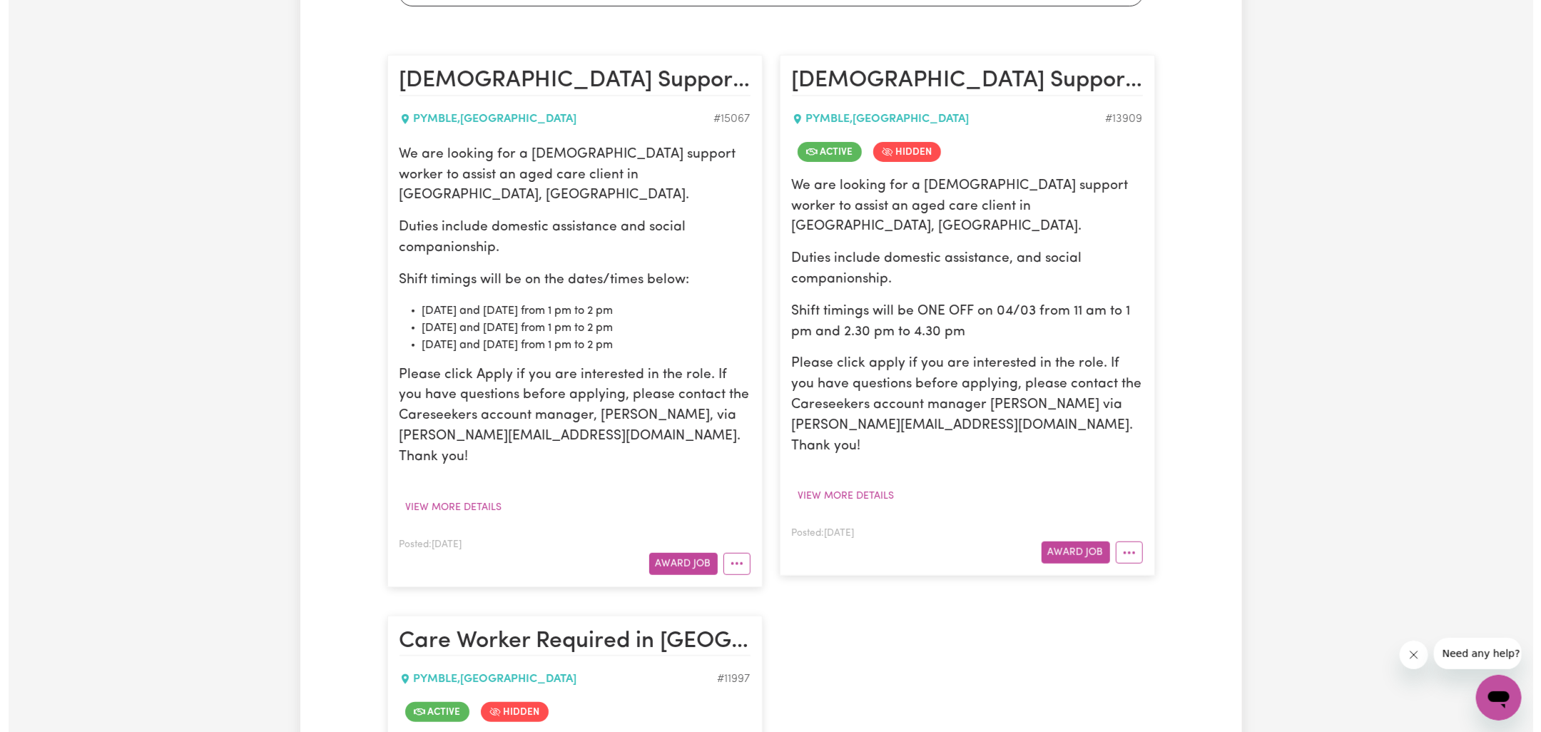
scroll to position [308, 0]
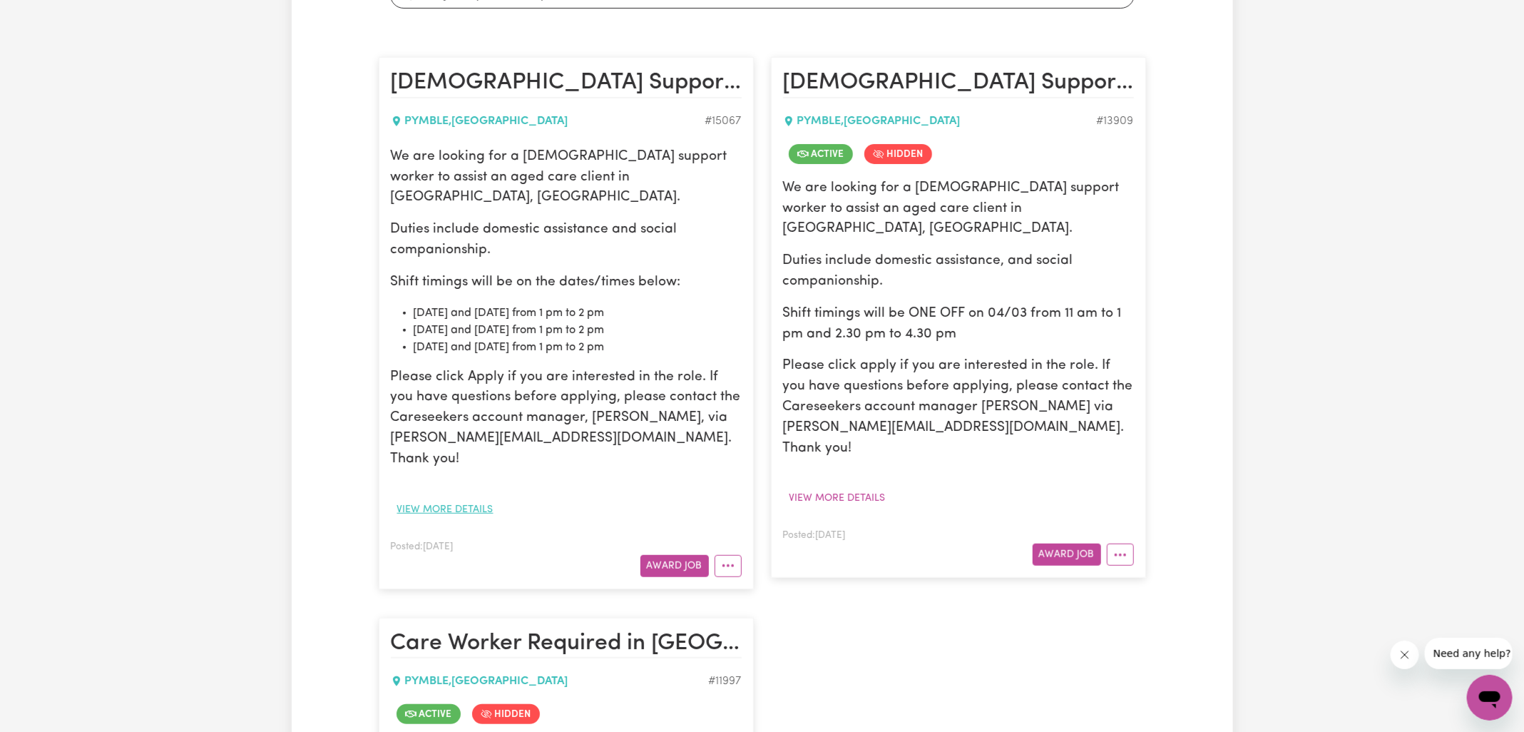
click at [452, 499] on button "View more details" at bounding box center [445, 510] width 109 height 22
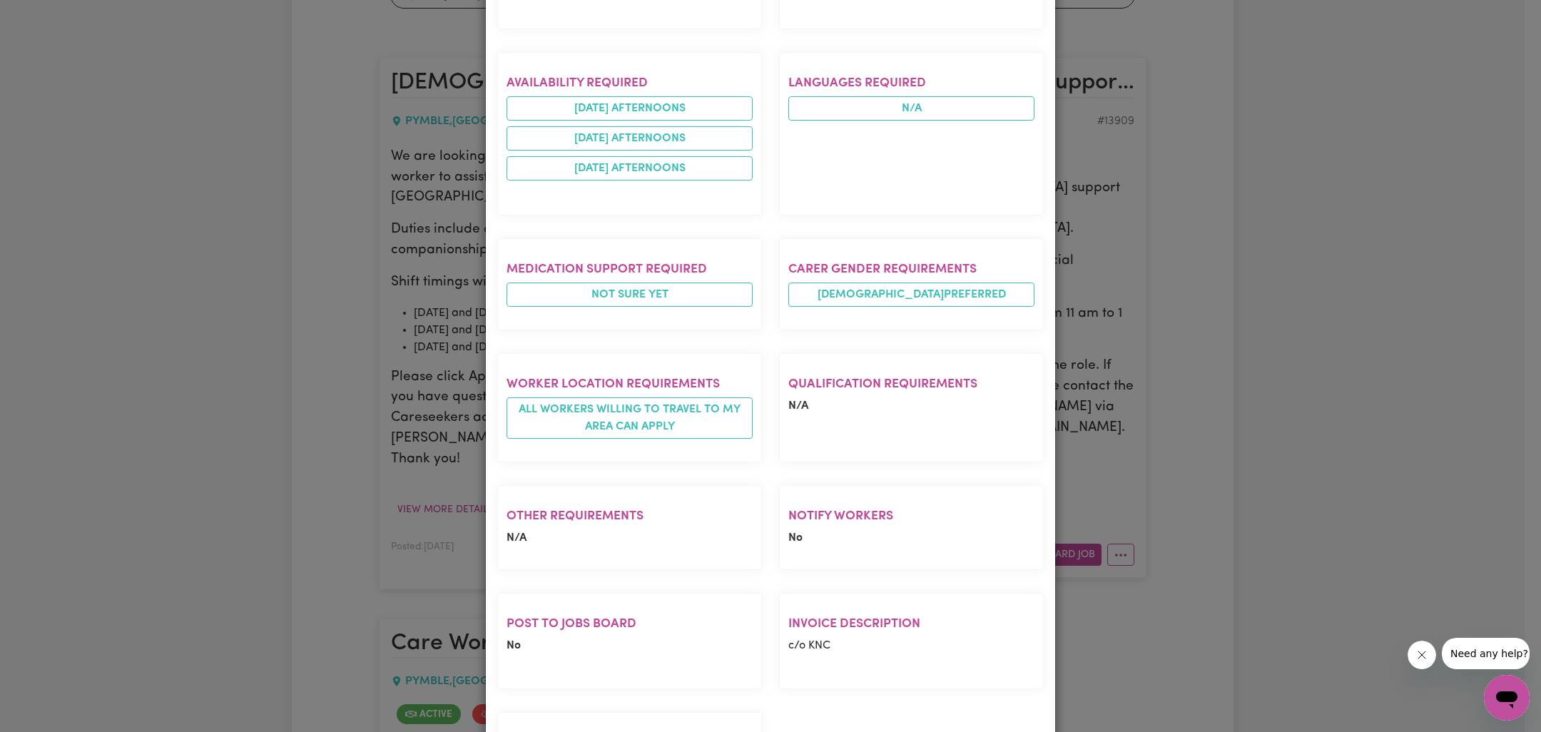
scroll to position [849, 0]
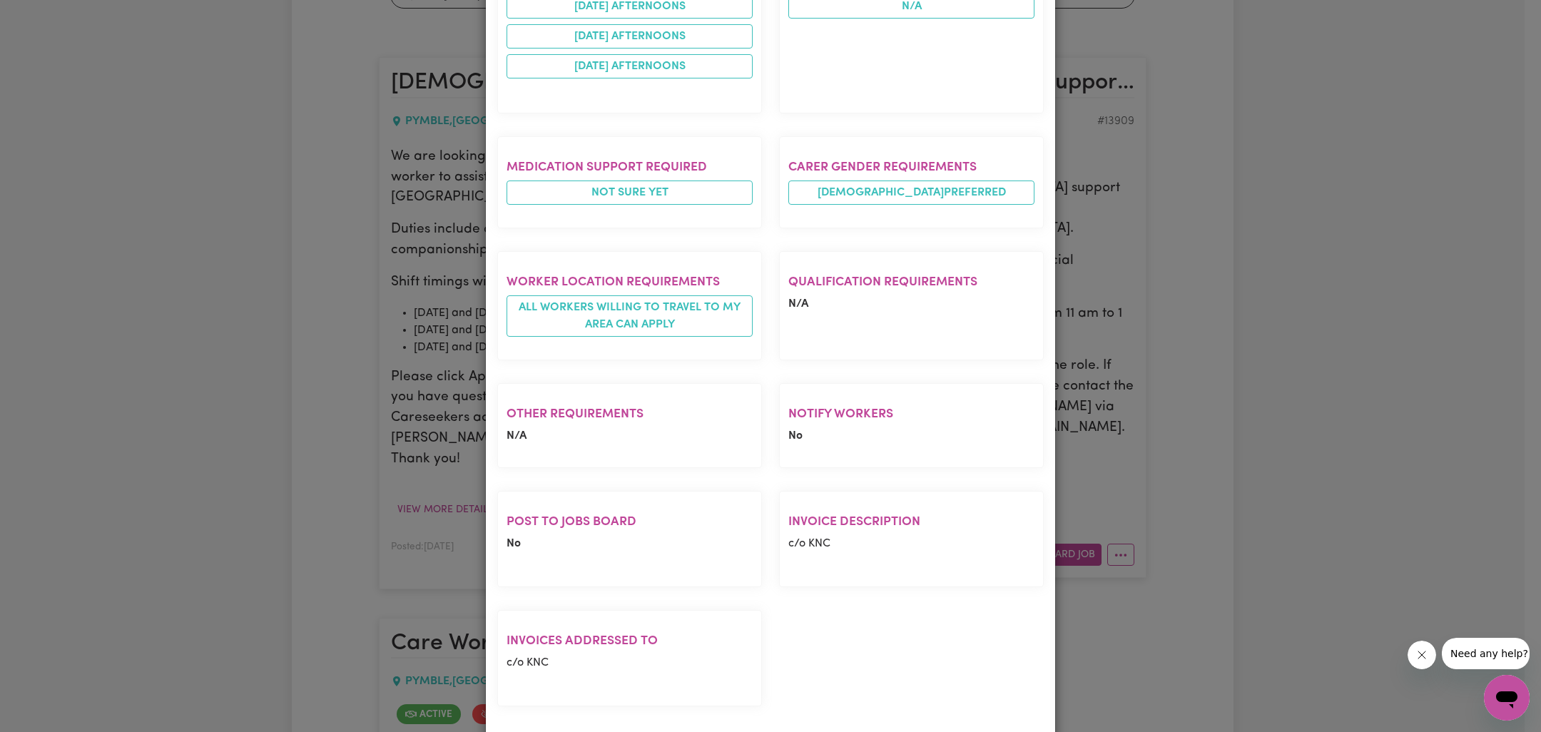
click at [287, 329] on div "Job Details [DEMOGRAPHIC_DATA] Support Worker Needed In [GEOGRAPHIC_DATA], [GEO…" at bounding box center [770, 366] width 1541 height 732
click at [318, 335] on div "Job Details [DEMOGRAPHIC_DATA] Support Worker Needed In [GEOGRAPHIC_DATA], [GEO…" at bounding box center [770, 366] width 1541 height 732
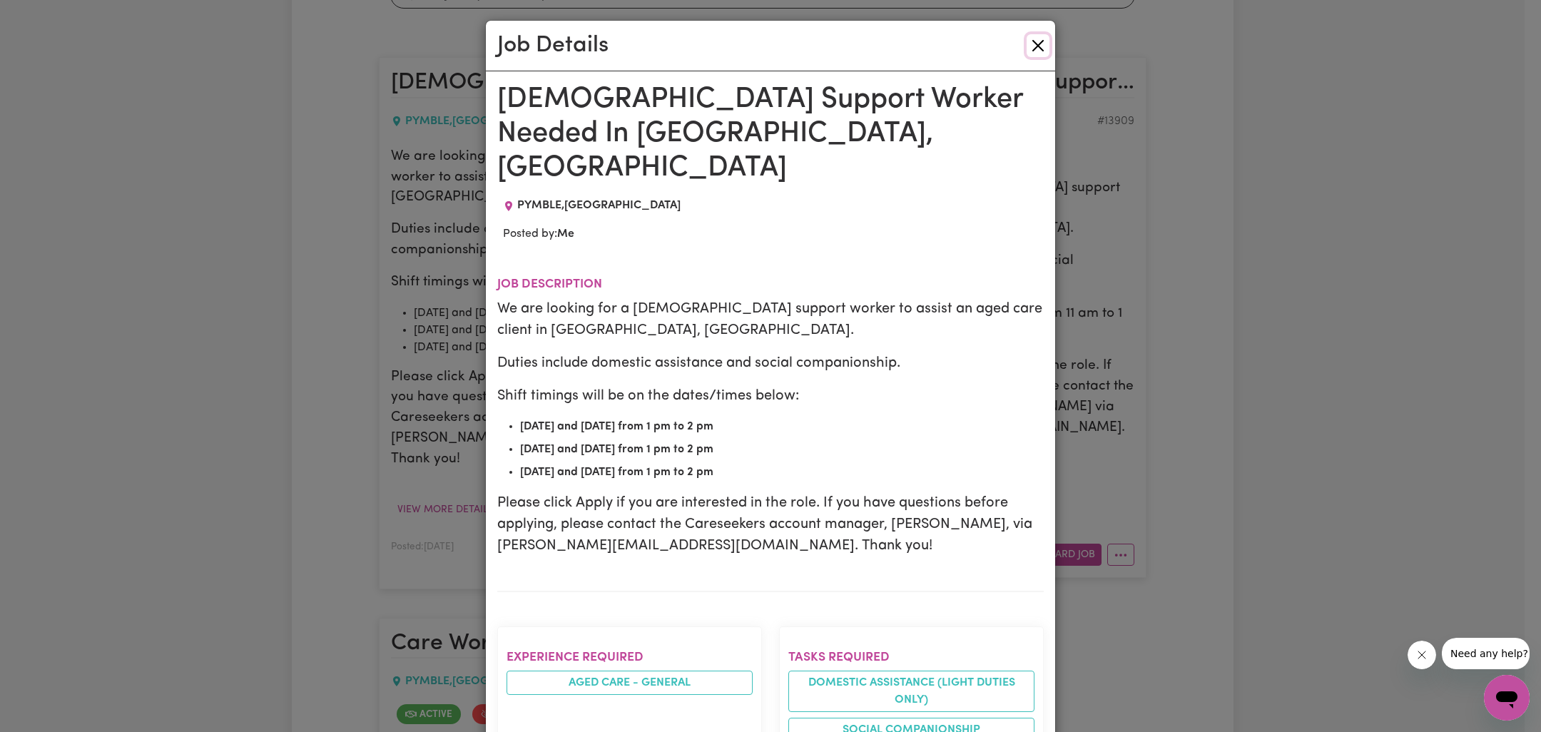
click at [1027, 46] on button "Close" at bounding box center [1037, 45] width 23 height 23
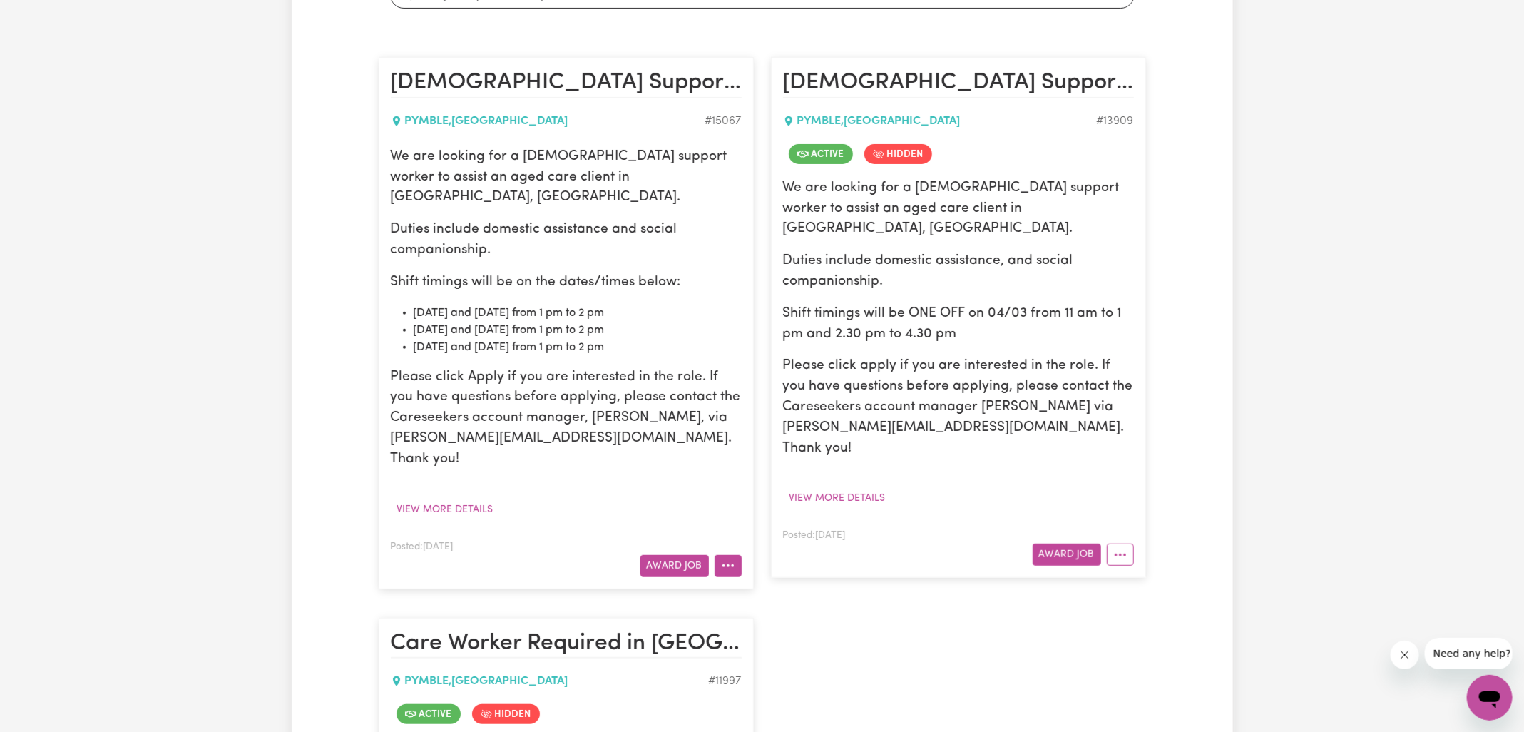
click at [725, 558] on icon "More options" at bounding box center [728, 565] width 14 height 14
click at [775, 584] on link "View/Edit Contract" at bounding box center [784, 598] width 138 height 29
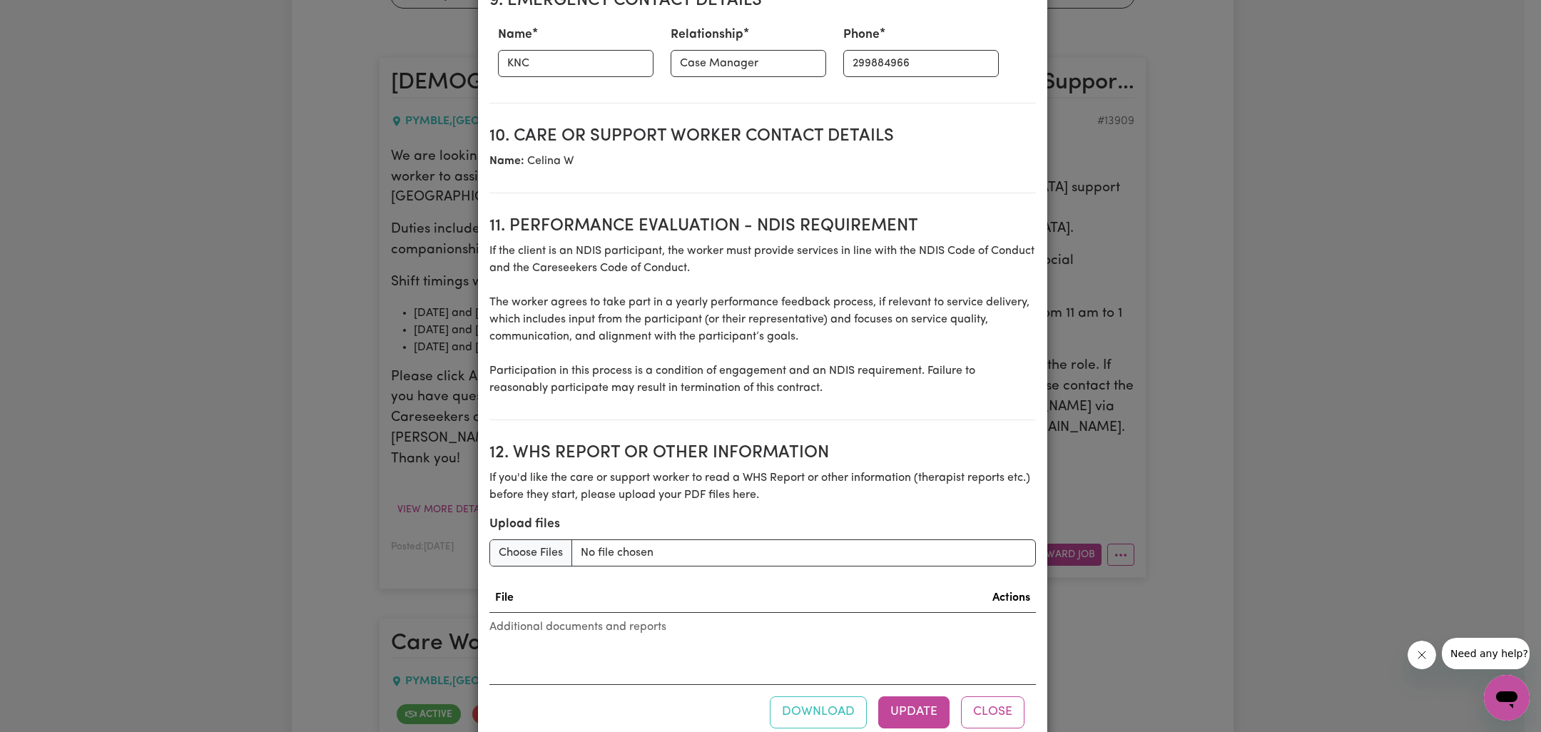
scroll to position [1732, 0]
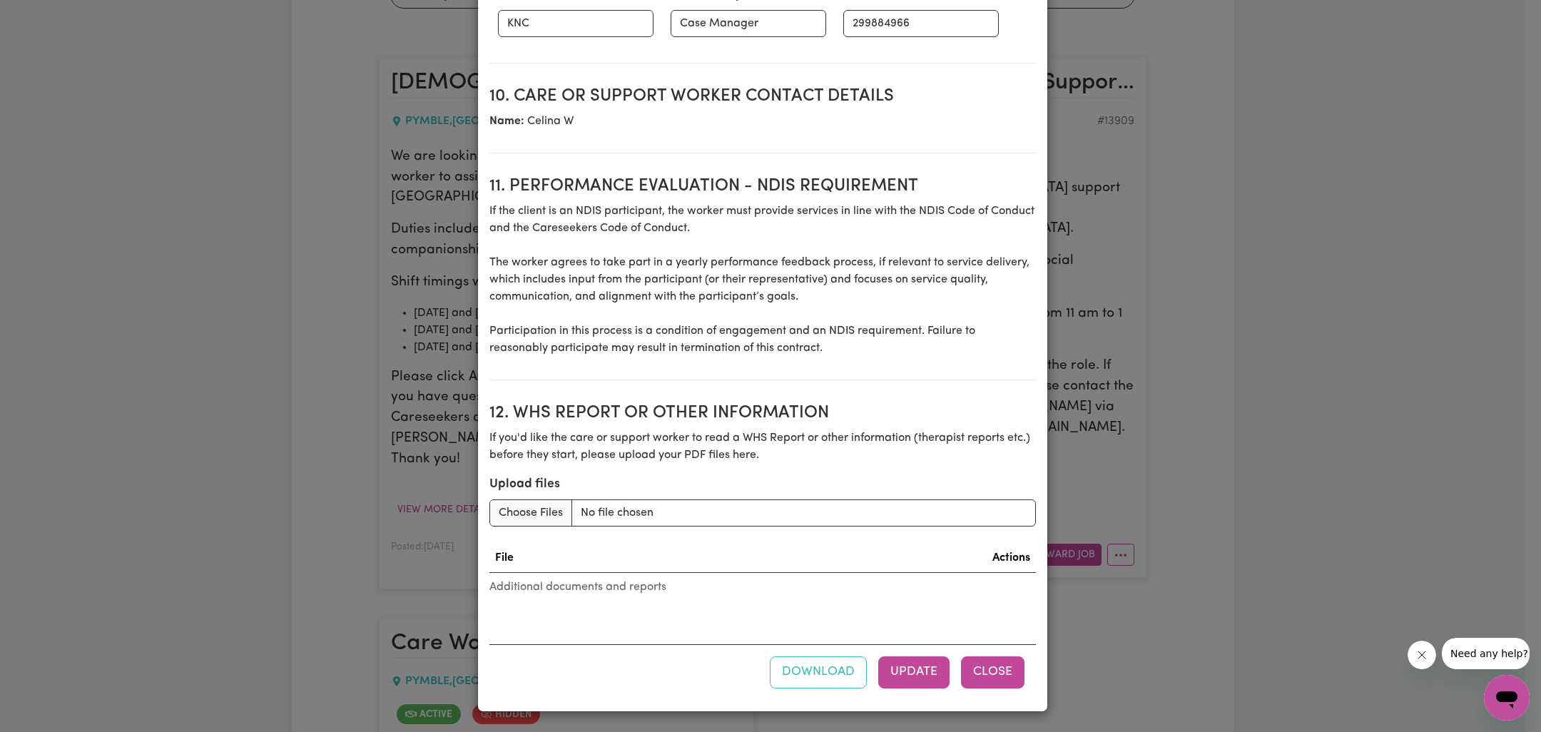
click at [981, 666] on button "Close" at bounding box center [992, 671] width 63 height 31
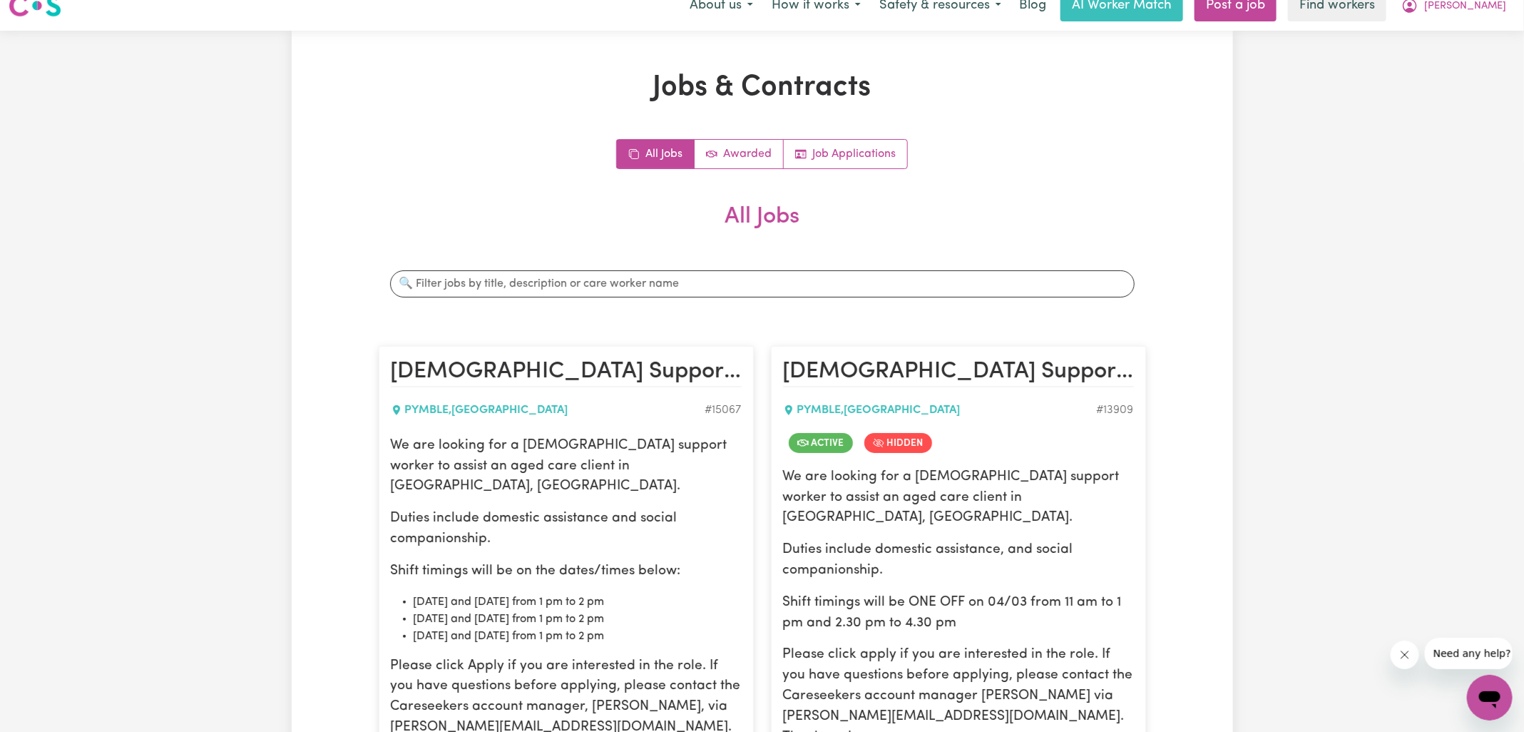
scroll to position [0, 0]
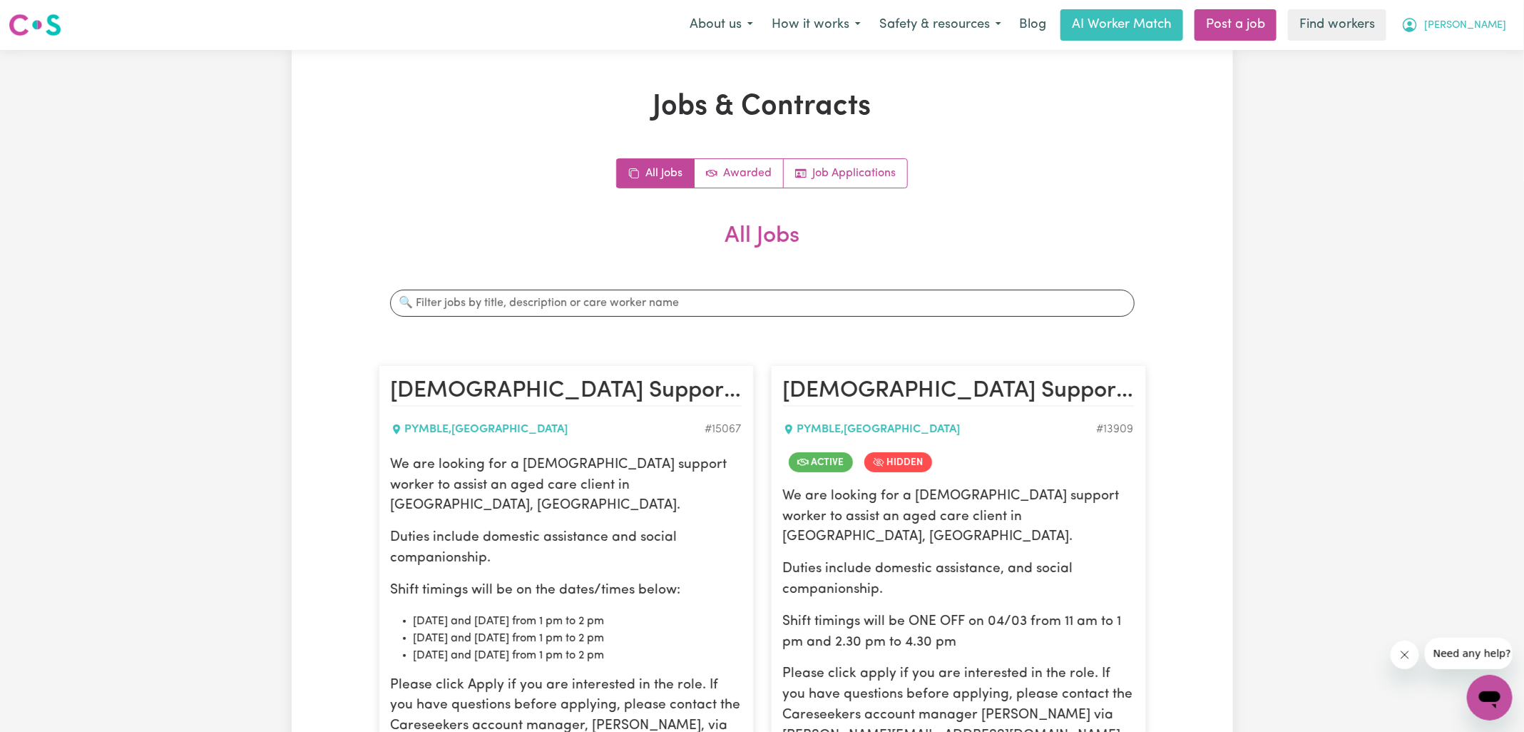
click at [1419, 27] on icon "My Account" at bounding box center [1410, 24] width 17 height 17
click at [1439, 80] on link "Logout" at bounding box center [1458, 81] width 113 height 27
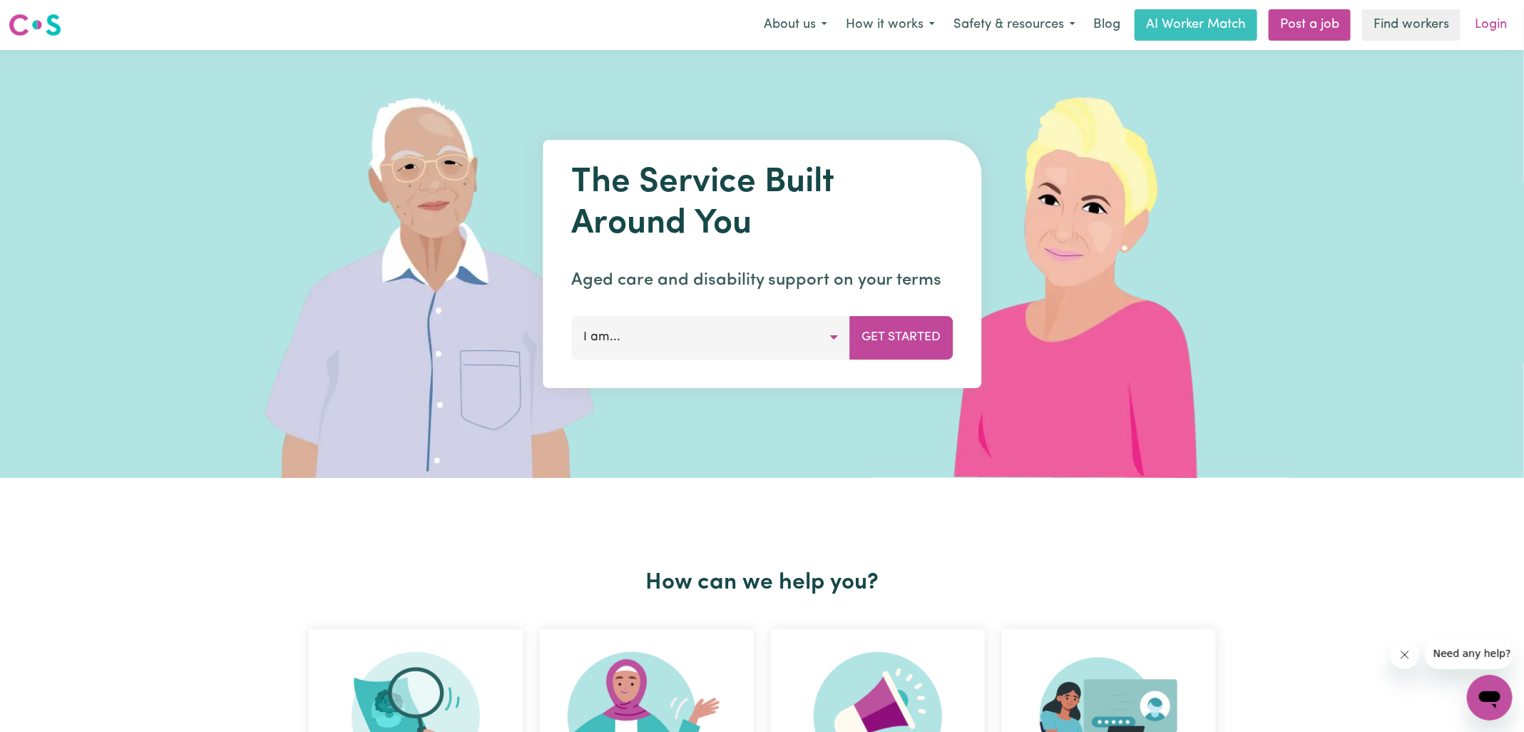
click at [1494, 24] on link "Login" at bounding box center [1490, 24] width 49 height 31
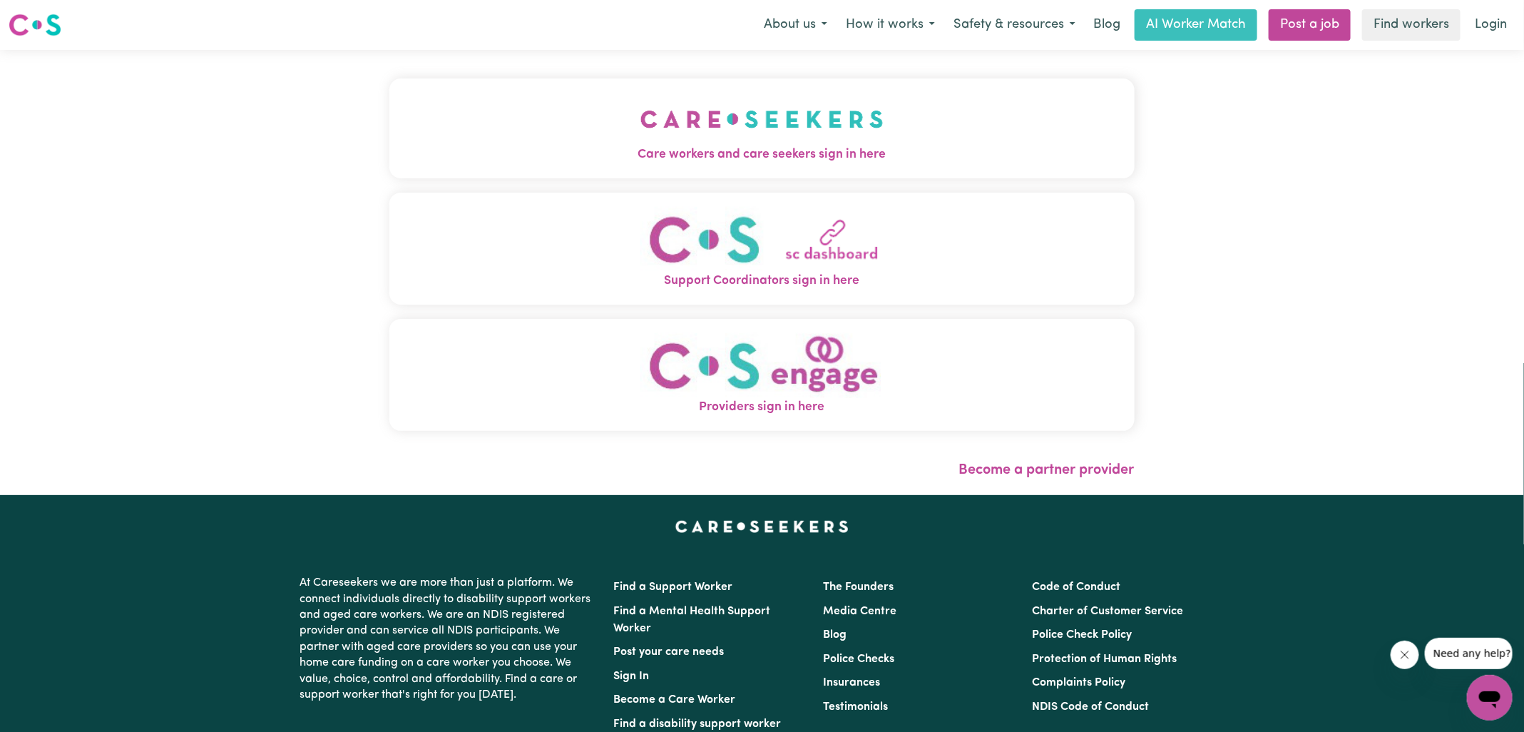
click at [658, 138] on img "Care workers and care seekers sign in here" at bounding box center [761, 119] width 243 height 53
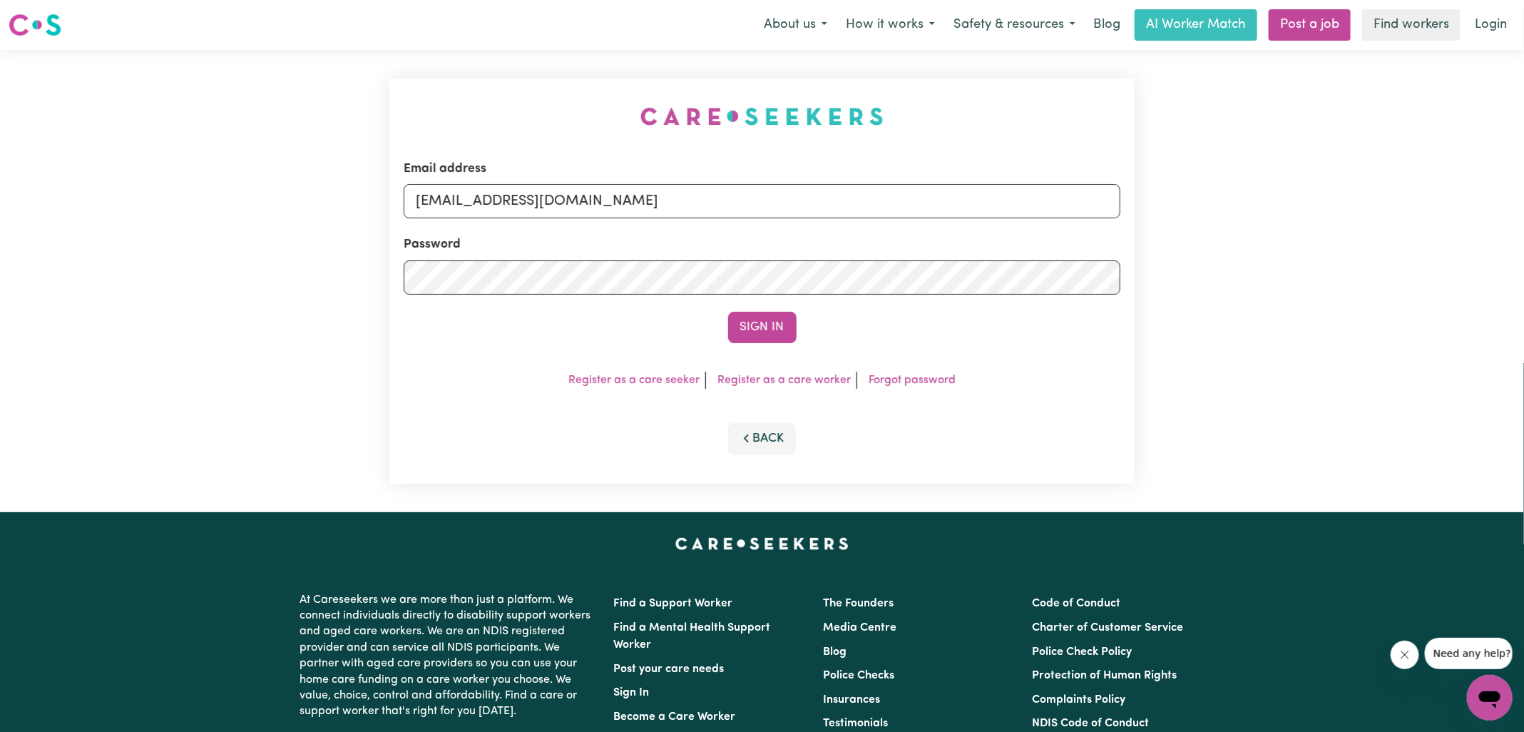
click at [581, 111] on div "Email address [EMAIL_ADDRESS][DOMAIN_NAME] Password Sign In Register as a care …" at bounding box center [762, 281] width 762 height 462
drag, startPoint x: 491, startPoint y: 203, endPoint x: 1434, endPoint y: 290, distance: 947.6
click at [1456, 319] on div "Email address [EMAIL_ADDRESS][DOMAIN_NAME] Password Sign In Register as a care …" at bounding box center [762, 281] width 1524 height 462
type input "[EMAIL_ADDRESS][DOMAIN_NAME]"
click at [728, 312] on button "Sign In" at bounding box center [762, 327] width 68 height 31
